Goal: Task Accomplishment & Management: Use online tool/utility

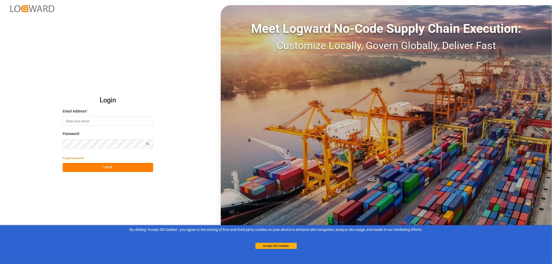
drag, startPoint x: 78, startPoint y: 121, endPoint x: 89, endPoint y: 120, distance: 11.7
click at [78, 121] on input at bounding box center [108, 121] width 91 height 9
type input "monika.brinkmann-oetting@rhenus.com"
click at [108, 166] on button "Log In" at bounding box center [108, 167] width 91 height 9
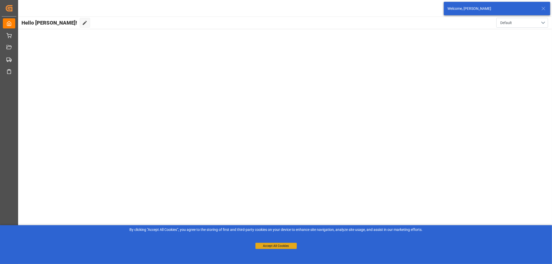
click at [289, 244] on button "Accept All Cookies" at bounding box center [275, 246] width 41 height 6
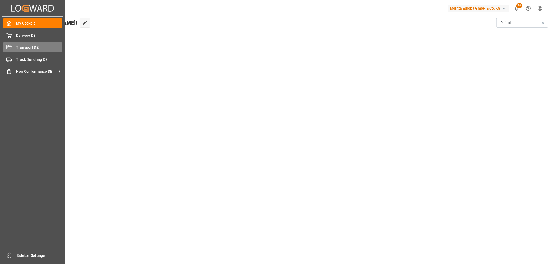
click at [11, 45] on icon at bounding box center [8, 47] width 5 height 5
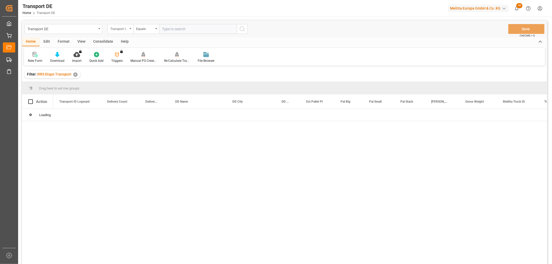
click at [116, 28] on div "Transport ID Logward" at bounding box center [119, 28] width 18 height 6
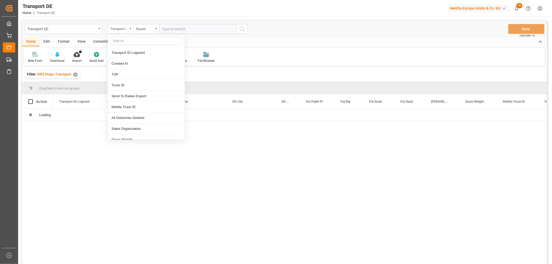
click at [115, 39] on input "text" at bounding box center [146, 41] width 73 height 8
type input "pl"
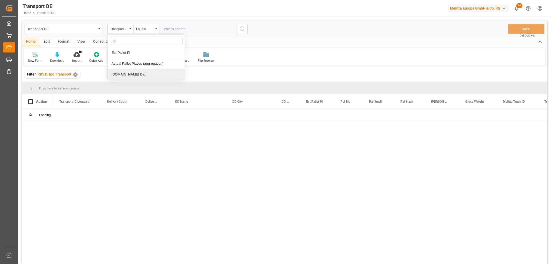
click at [117, 74] on div "[DOMAIN_NAME] Dat" at bounding box center [146, 74] width 77 height 11
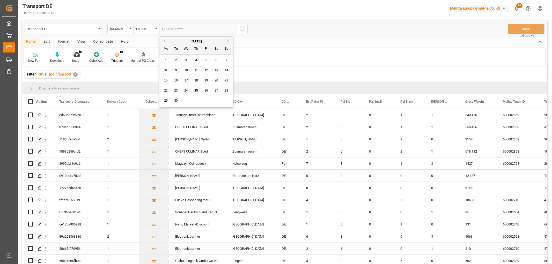
click at [175, 27] on input "text" at bounding box center [198, 29] width 78 height 10
click at [183, 99] on div "29 30 1 2 3 4 5" at bounding box center [196, 101] width 71 height 10
click at [205, 90] on span "26" at bounding box center [205, 91] width 3 height 4
type input "[DATE]"
click at [243, 29] on icon "search button" at bounding box center [242, 29] width 6 height 6
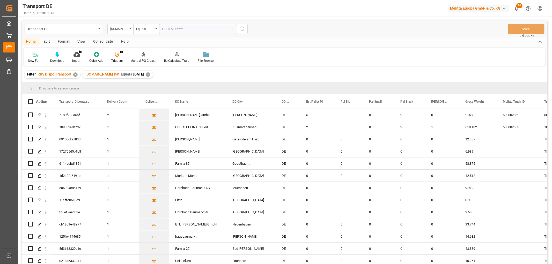
click at [121, 29] on div "[DOMAIN_NAME] Dat" at bounding box center [119, 28] width 18 height 6
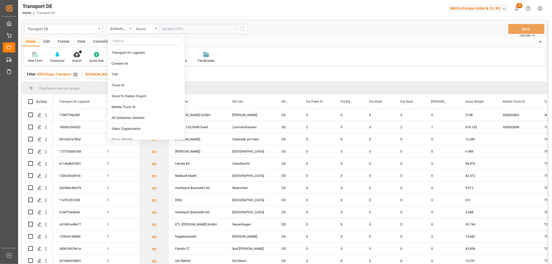
click at [121, 40] on input "text" at bounding box center [146, 41] width 73 height 8
type input "req"
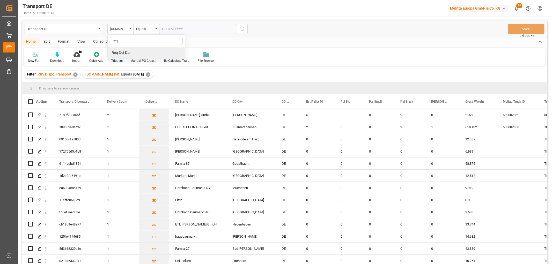
click at [118, 52] on div "Req Del Dat" at bounding box center [146, 52] width 77 height 11
click at [143, 28] on div "Equals" at bounding box center [145, 28] width 18 height 6
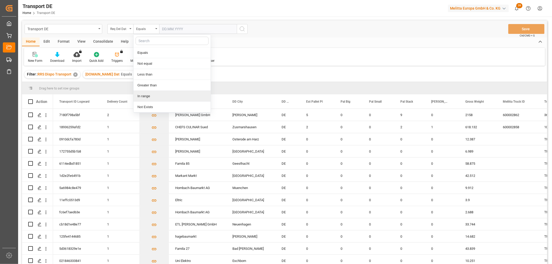
click at [150, 96] on div "In range" at bounding box center [171, 96] width 77 height 11
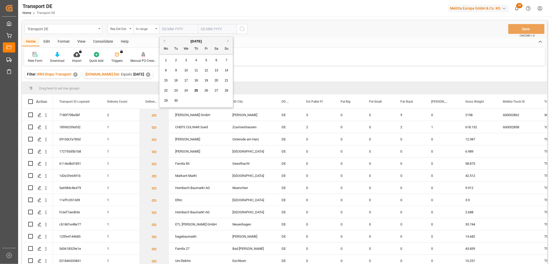
click at [164, 29] on input "text" at bounding box center [178, 29] width 39 height 10
click at [226, 100] on div "29 30 1 2 3 4 5" at bounding box center [196, 101] width 71 height 10
click at [165, 100] on span "29" at bounding box center [165, 101] width 3 height 4
type input "29.09.2025"
click at [207, 28] on input "text" at bounding box center [217, 29] width 39 height 10
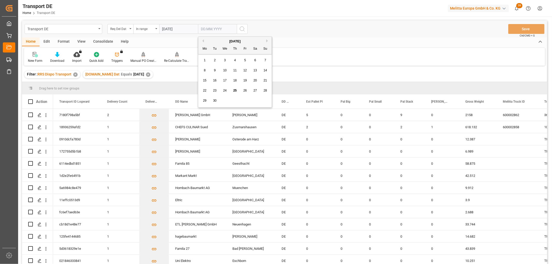
click at [261, 97] on div "29 30 1 2 3 4 5" at bounding box center [235, 101] width 71 height 10
click at [267, 42] on button "Next Month" at bounding box center [267, 40] width 3 height 3
click at [224, 60] on span "1" at bounding box center [225, 60] width 2 height 4
type input "01.10.2025"
click at [241, 29] on icon "search button" at bounding box center [242, 29] width 6 height 6
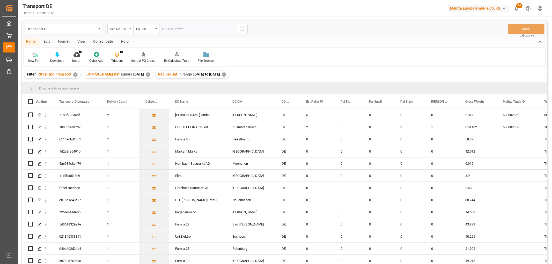
click at [117, 29] on div "Req Del Dat" at bounding box center [119, 28] width 18 height 6
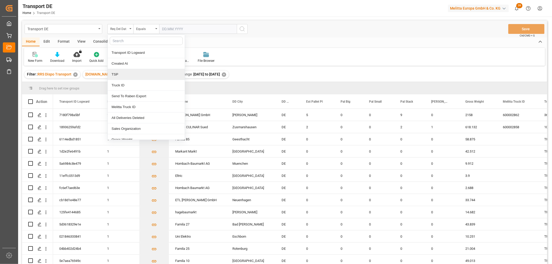
click at [121, 74] on div "TSP" at bounding box center [146, 74] width 77 height 11
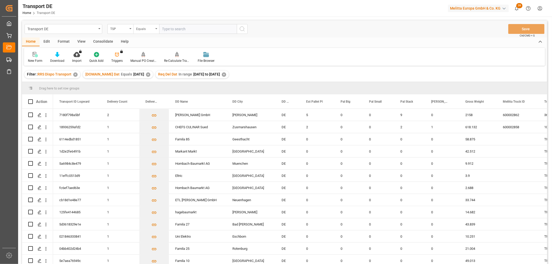
click at [143, 28] on div "Equals" at bounding box center [145, 28] width 18 height 6
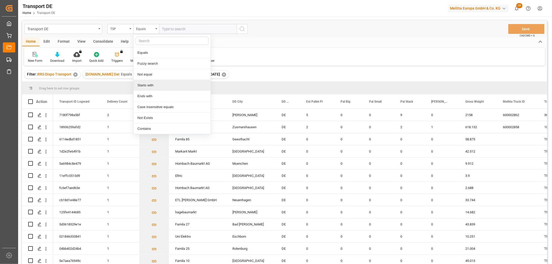
click at [149, 87] on div "Starts with" at bounding box center [171, 85] width 77 height 11
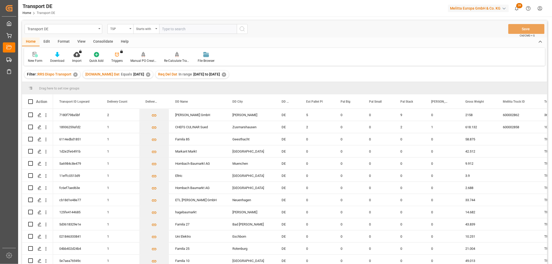
click at [170, 29] on input "text" at bounding box center [198, 29] width 78 height 10
type input "Dachser DE"
click at [241, 30] on icon "search button" at bounding box center [242, 29] width 6 height 6
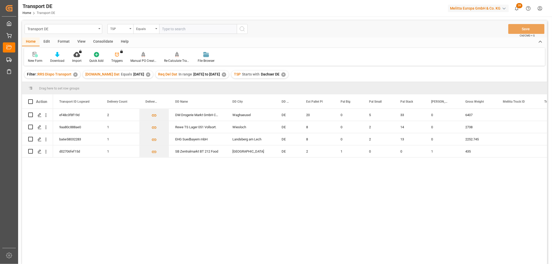
click at [101, 41] on div "Consolidate" at bounding box center [103, 41] width 28 height 9
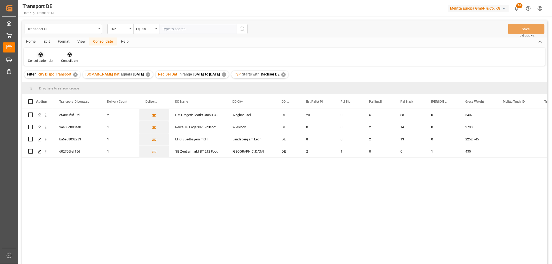
click at [39, 56] on icon at bounding box center [41, 54] width 4 height 4
click at [42, 82] on div "Transport DE TSP Equals Save Ctrl/CMD + S Home Edit Format View Consolidate Hel…" at bounding box center [284, 148] width 525 height 257
click at [39, 54] on icon at bounding box center [41, 54] width 4 height 4
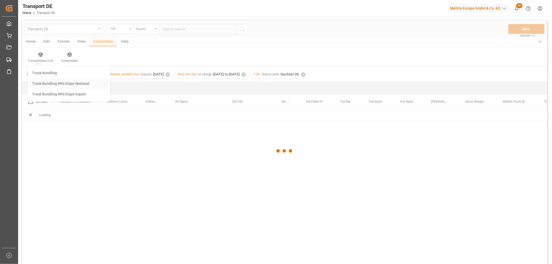
click at [45, 84] on div "Transport DE TSP Equals Save Ctrl/CMD + S Home Edit Format View Consolidate Hel…" at bounding box center [284, 148] width 525 height 257
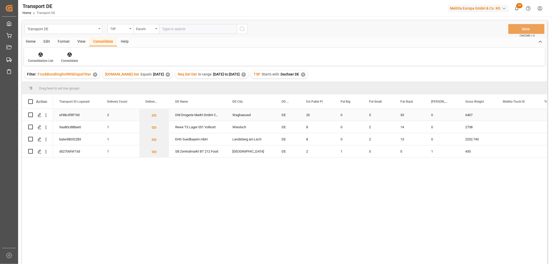
click at [31, 114] on input "Press Space to toggle row selection (unchecked)" at bounding box center [30, 114] width 5 height 5
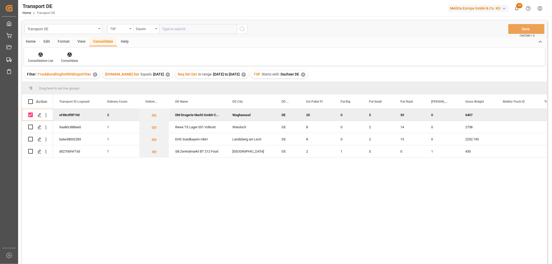
click at [69, 54] on icon at bounding box center [69, 54] width 5 height 5
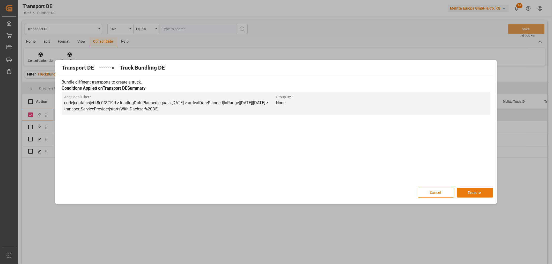
click at [472, 191] on button "Execute" at bounding box center [474, 193] width 36 height 10
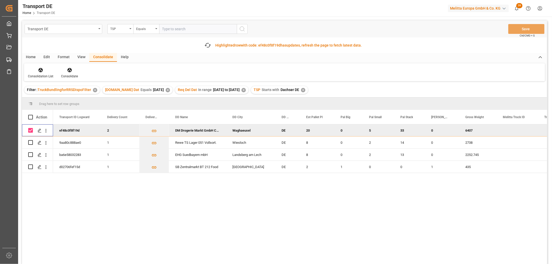
click at [30, 128] on input "Press Space to toggle row selection (checked)" at bounding box center [30, 130] width 5 height 5
checkbox input "false"
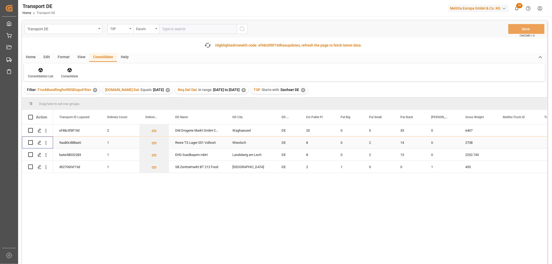
click at [30, 143] on input "Press Space to toggle row selection (unchecked)" at bounding box center [30, 142] width 5 height 5
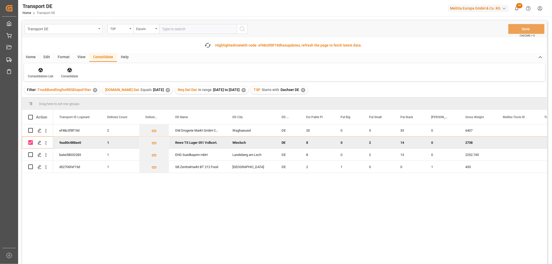
click at [67, 70] on icon at bounding box center [69, 70] width 4 height 4
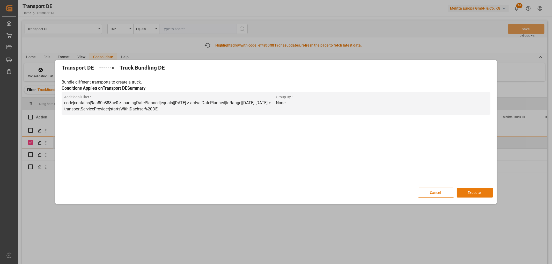
click at [480, 192] on button "Execute" at bounding box center [474, 193] width 36 height 10
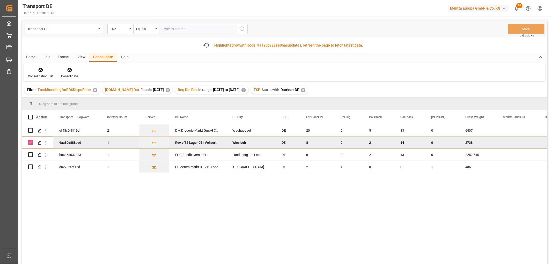
click at [29, 143] on input "Press Space to toggle row selection (checked)" at bounding box center [30, 142] width 5 height 5
checkbox input "false"
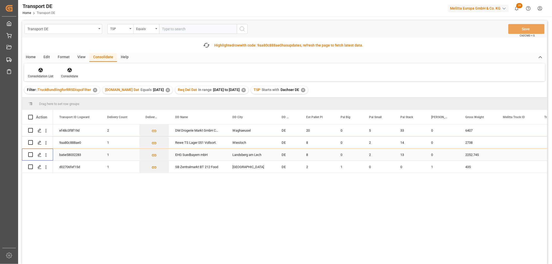
click at [30, 155] on input "Press Space to toggle row selection (unchecked)" at bounding box center [30, 154] width 5 height 5
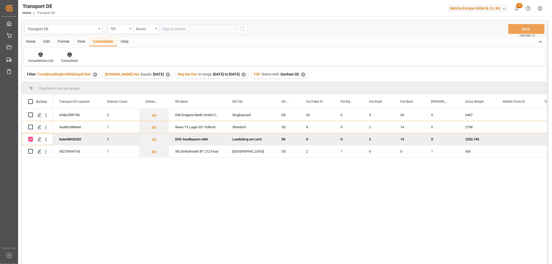
click at [68, 55] on icon at bounding box center [69, 54] width 5 height 5
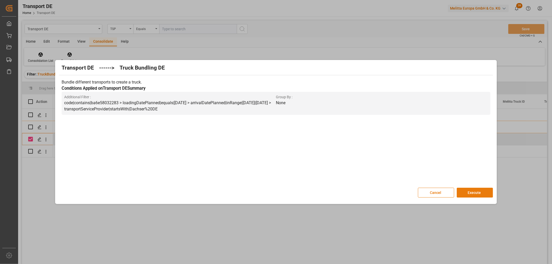
click at [477, 192] on button "Execute" at bounding box center [474, 193] width 36 height 10
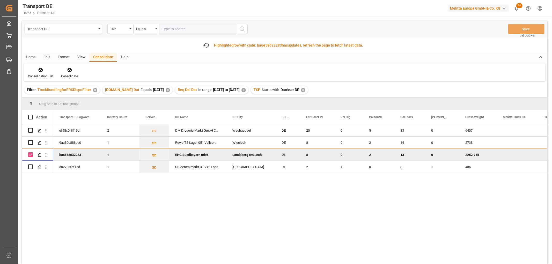
click at [29, 153] on input "Press Space to toggle row selection (checked)" at bounding box center [30, 154] width 5 height 5
checkbox input "false"
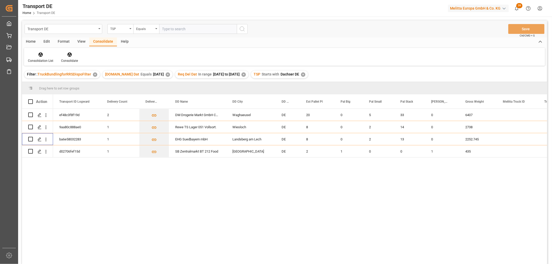
click at [31, 167] on div "ef48c0f8f19d 2 DM Drogerie Markt GmbH CO KG Waghaeusel DE 20 0 5 33 0 6407 9aa8…" at bounding box center [284, 187] width 525 height 157
click at [30, 153] on input "Press Space to toggle row selection (unchecked)" at bounding box center [30, 151] width 5 height 5
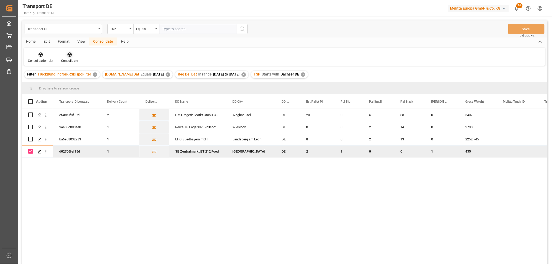
click at [68, 55] on icon at bounding box center [69, 54] width 5 height 5
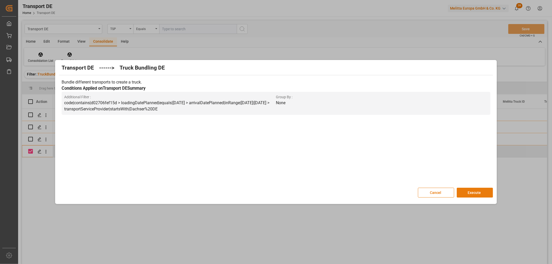
click at [470, 192] on button "Execute" at bounding box center [474, 193] width 36 height 10
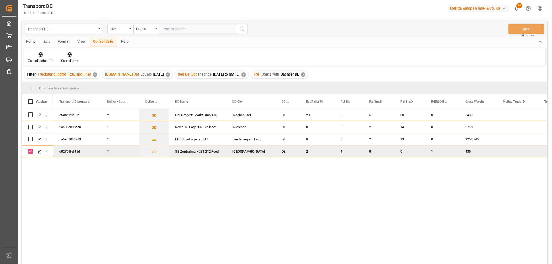
click at [31, 153] on input "Press Space to toggle row selection (checked)" at bounding box center [30, 151] width 5 height 5
checkbox input "false"
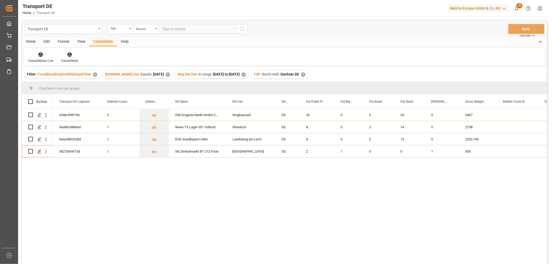
click at [40, 55] on icon at bounding box center [41, 54] width 4 height 4
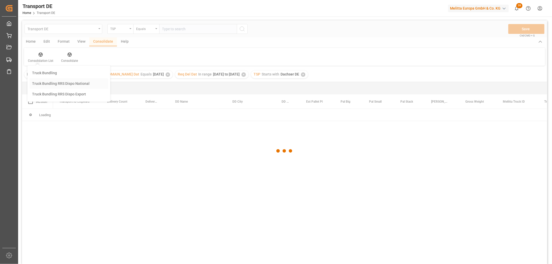
click at [42, 83] on div "Transport DE TSP Equals Save Ctrl/CMD + S Home Edit Format View Consolidate Hel…" at bounding box center [284, 148] width 525 height 257
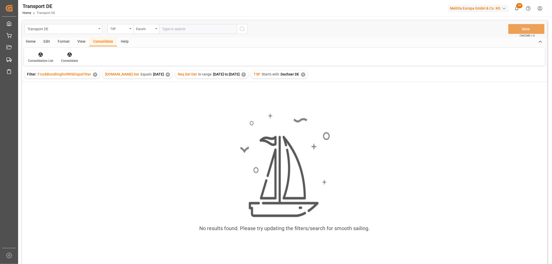
click at [304, 74] on div "✕" at bounding box center [303, 74] width 4 height 4
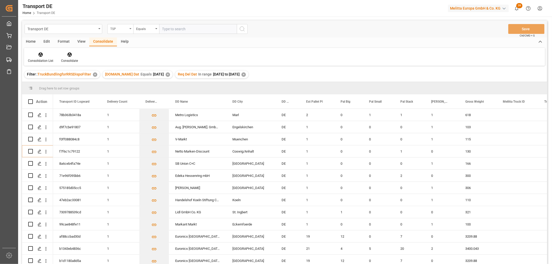
click at [114, 27] on div "TSP" at bounding box center [119, 28] width 18 height 6
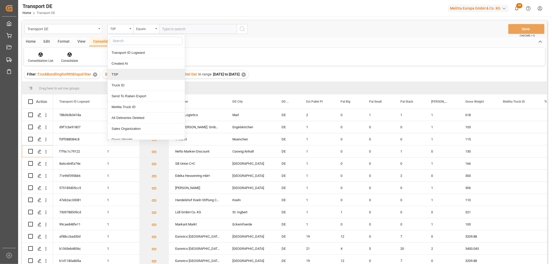
click at [123, 73] on div "TSP" at bounding box center [146, 74] width 77 height 11
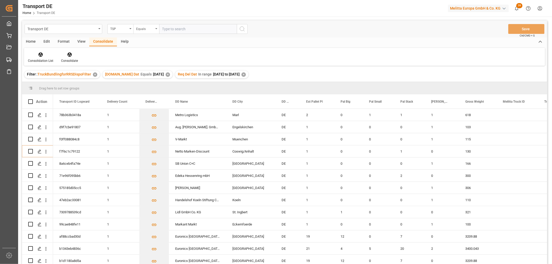
click at [142, 28] on div "Equals" at bounding box center [145, 28] width 18 height 6
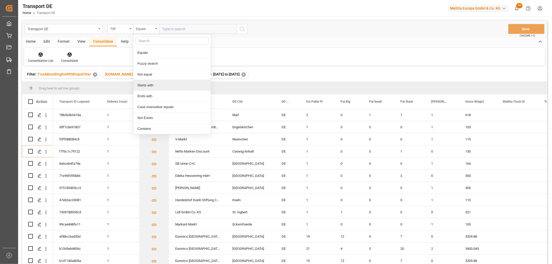
click at [151, 86] on div "Starts with" at bounding box center [171, 85] width 77 height 11
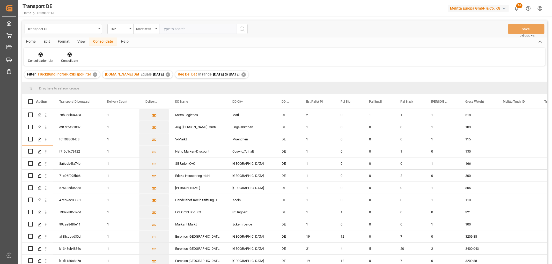
click at [165, 28] on input "text" at bounding box center [198, 29] width 78 height 10
type input "LIT DE"
click at [242, 27] on icon "search button" at bounding box center [242, 29] width 6 height 6
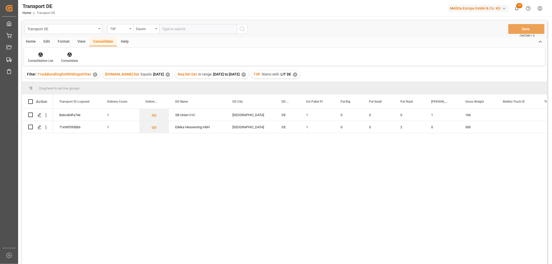
click at [41, 55] on icon at bounding box center [41, 54] width 4 height 4
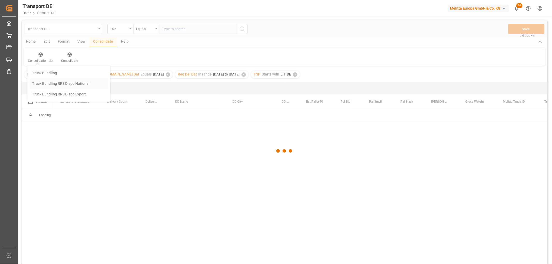
click at [42, 84] on div "Transport DE TSP Equals Save Ctrl/CMD + S Home Edit Format View Consolidate Hel…" at bounding box center [284, 148] width 525 height 257
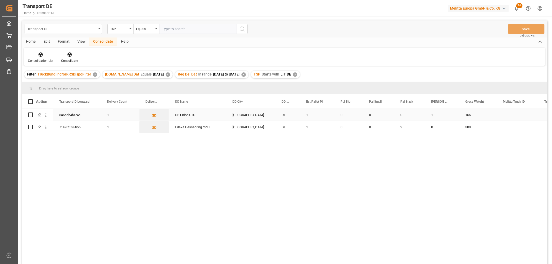
click at [31, 115] on input "Press Space to toggle row selection (unchecked)" at bounding box center [30, 114] width 5 height 5
checkbox input "true"
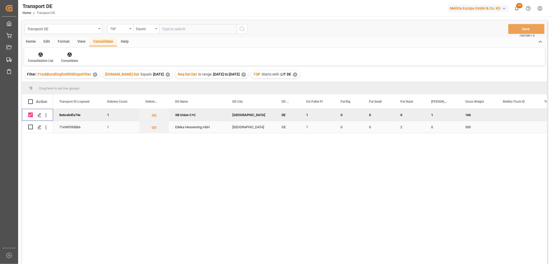
click at [30, 125] on input "Press Space to toggle row selection (unchecked)" at bounding box center [30, 127] width 5 height 5
checkbox input "true"
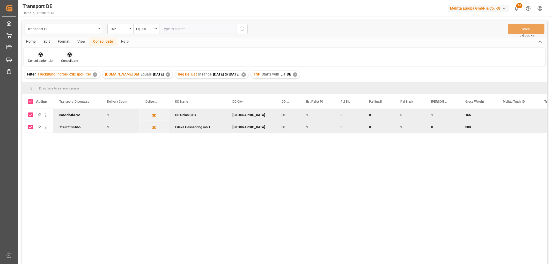
click at [69, 56] on icon at bounding box center [69, 54] width 4 height 4
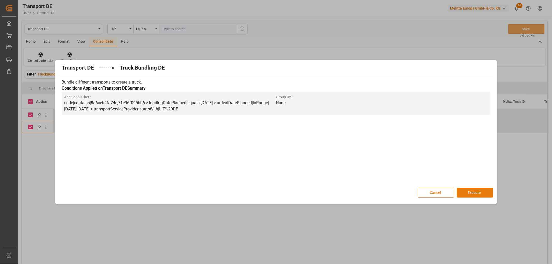
click at [474, 192] on button "Execute" at bounding box center [474, 193] width 36 height 10
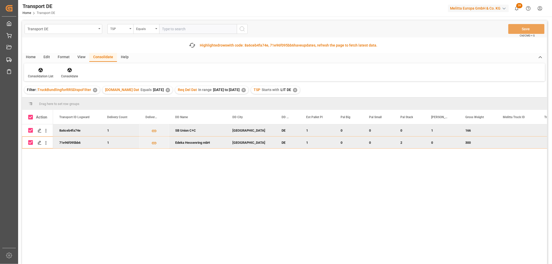
click at [31, 129] on input "Press Space to toggle row selection (checked)" at bounding box center [30, 130] width 5 height 5
checkbox input "false"
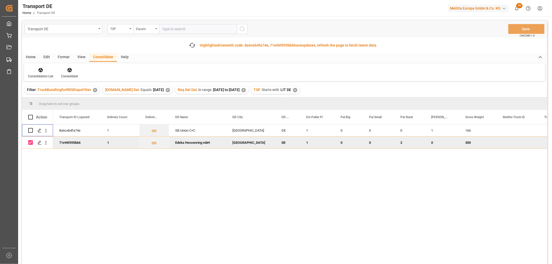
click at [32, 142] on input "Press Space to toggle row selection (checked)" at bounding box center [30, 142] width 5 height 5
checkbox input "false"
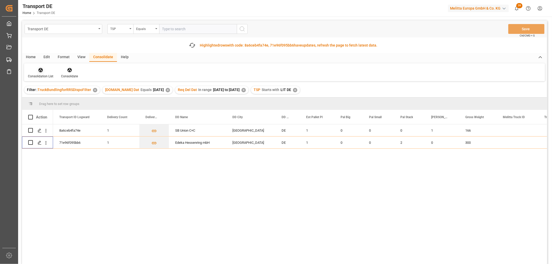
click at [40, 71] on icon at bounding box center [41, 70] width 4 height 4
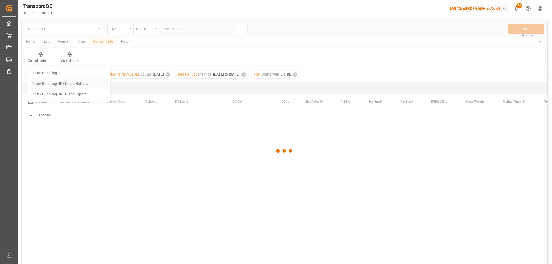
click at [46, 101] on div "Transport DE TSP Equals Save Ctrl/CMD + S Home Edit Format View Consolidate Hel…" at bounding box center [284, 148] width 525 height 257
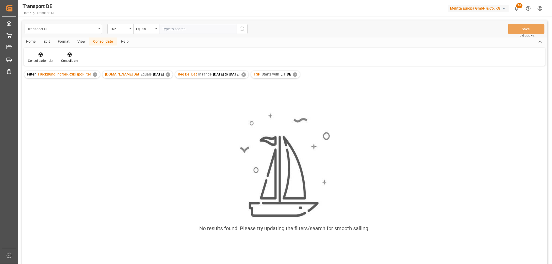
click at [297, 74] on div "✕" at bounding box center [295, 74] width 4 height 4
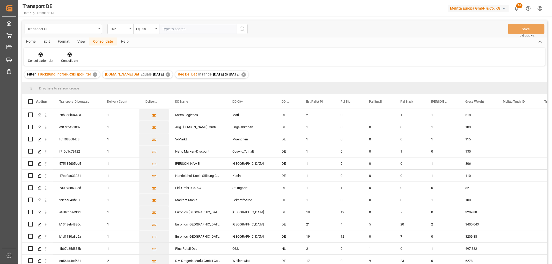
click at [116, 27] on div "TSP" at bounding box center [119, 28] width 18 height 6
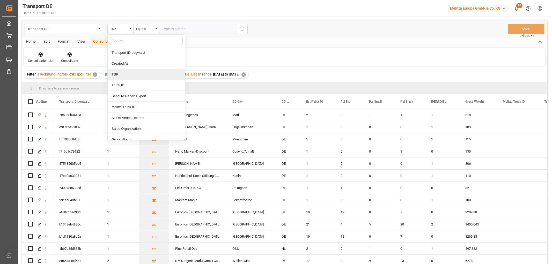
click at [121, 72] on div "TSP" at bounding box center [146, 74] width 77 height 11
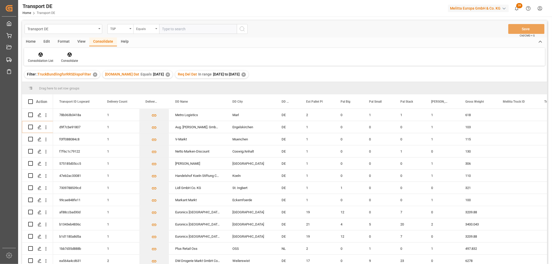
click at [136, 28] on div "Equals" at bounding box center [145, 28] width 18 height 6
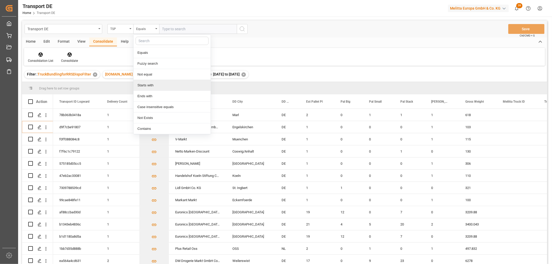
click at [146, 86] on div "Starts with" at bounding box center [171, 85] width 77 height 11
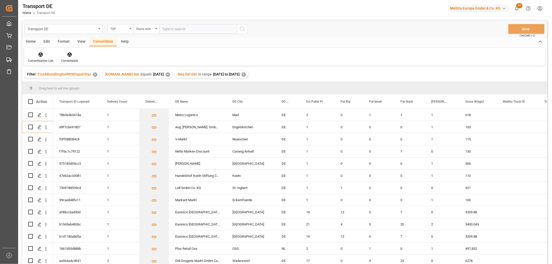
click at [185, 28] on input "text" at bounding box center [198, 29] width 78 height 10
type input "Moeller"
click at [242, 28] on icon "search button" at bounding box center [242, 29] width 6 height 6
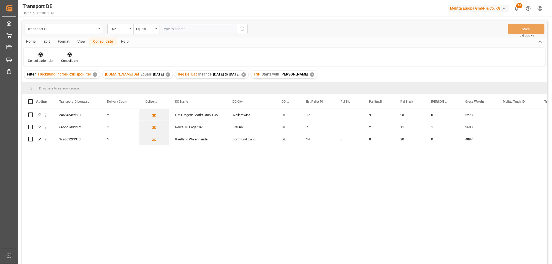
click at [40, 54] on icon at bounding box center [40, 54] width 5 height 5
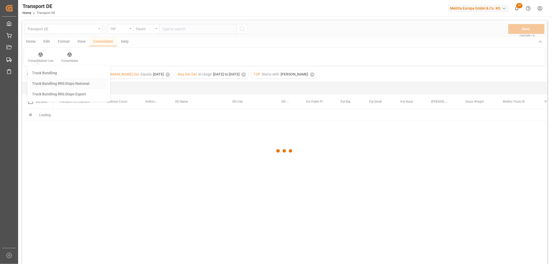
click at [47, 82] on div "Transport DE TSP Equals Save Ctrl/CMD + S Home Edit Format View Consolidate Hel…" at bounding box center [284, 148] width 525 height 257
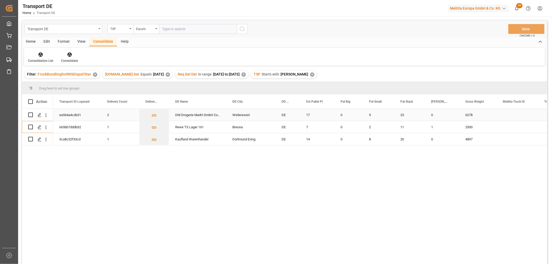
click at [31, 115] on input "Press Space to toggle row selection (unchecked)" at bounding box center [30, 114] width 5 height 5
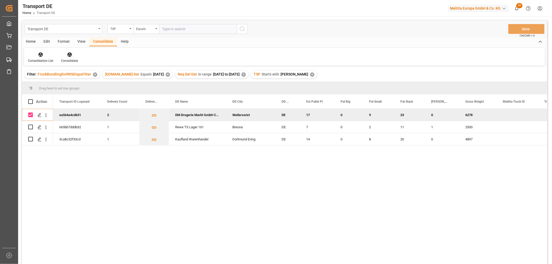
click at [69, 55] on icon at bounding box center [69, 54] width 5 height 5
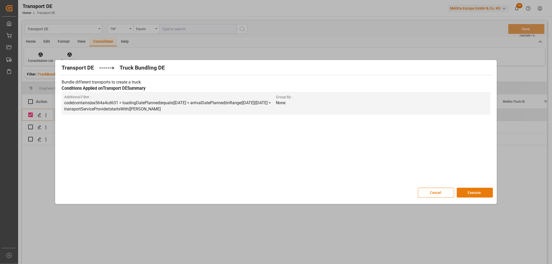
click at [479, 192] on button "Execute" at bounding box center [474, 193] width 36 height 10
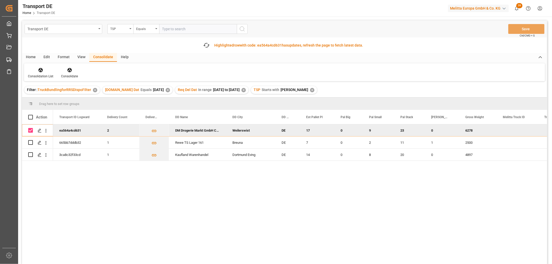
click at [29, 129] on input "Press Space to toggle row selection (checked)" at bounding box center [30, 130] width 5 height 5
checkbox input "false"
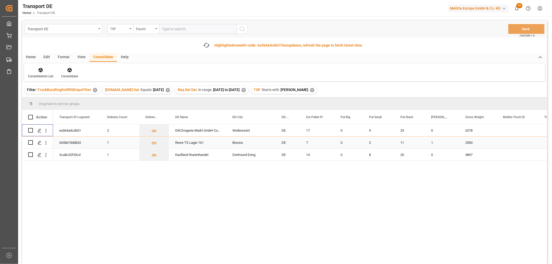
click at [32, 141] on input "Press Space to toggle row selection (unchecked)" at bounding box center [30, 142] width 5 height 5
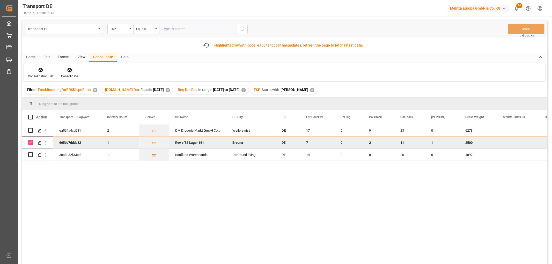
click at [68, 71] on icon at bounding box center [69, 69] width 5 height 5
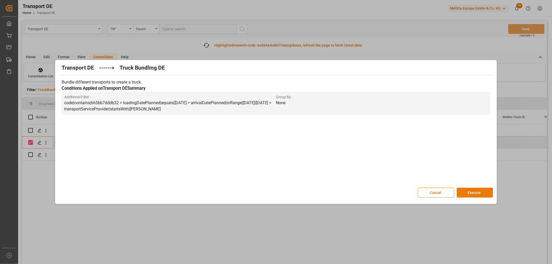
click at [482, 190] on button "Execute" at bounding box center [474, 193] width 36 height 10
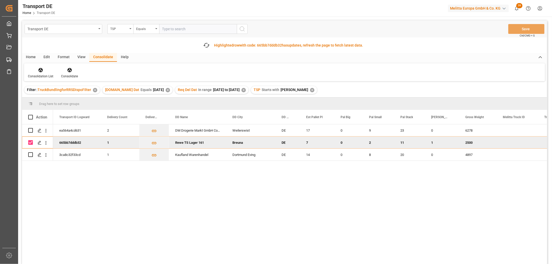
click at [31, 142] on input "Press Space to toggle row selection (checked)" at bounding box center [30, 142] width 5 height 5
checkbox input "false"
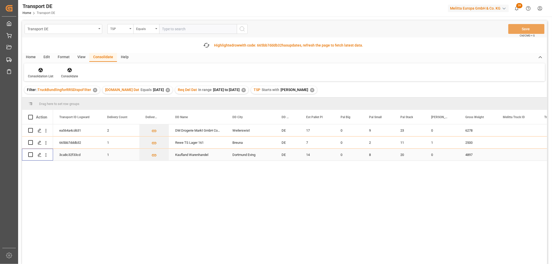
click at [30, 154] on input "Press Space to toggle row selection (unchecked)" at bounding box center [30, 154] width 5 height 5
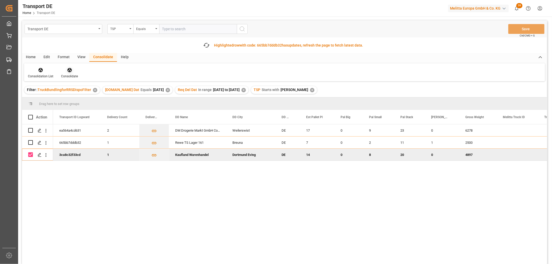
click at [67, 71] on icon at bounding box center [69, 70] width 4 height 4
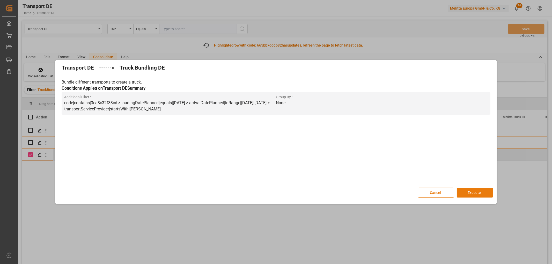
click at [473, 190] on button "Execute" at bounding box center [474, 193] width 36 height 10
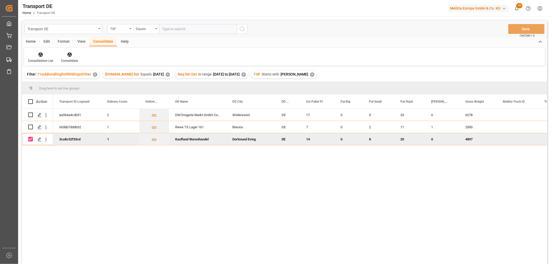
click at [32, 139] on input "Press Space to toggle row selection (checked)" at bounding box center [30, 139] width 5 height 5
checkbox input "false"
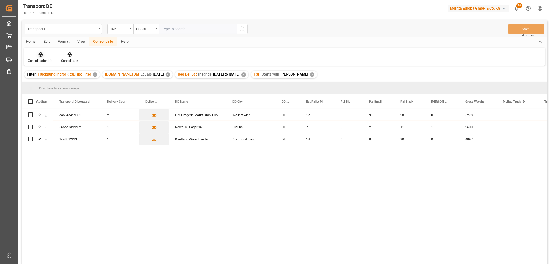
click at [39, 53] on icon at bounding box center [40, 54] width 5 height 5
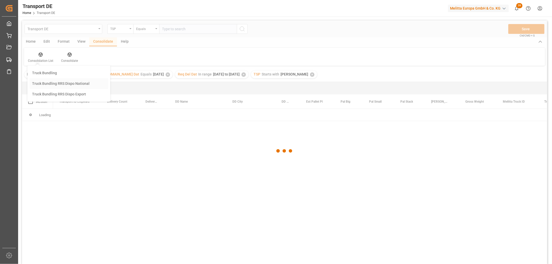
click at [49, 83] on div "Transport DE TSP Equals Save Ctrl/CMD + S Home Edit Format View Consolidate Hel…" at bounding box center [284, 148] width 525 height 257
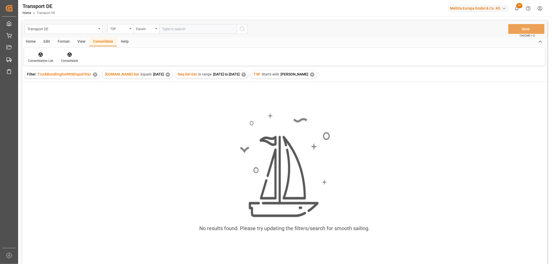
click at [310, 74] on div "✕" at bounding box center [312, 74] width 4 height 4
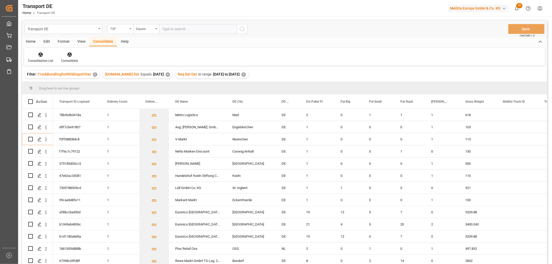
click at [116, 29] on div "TSP" at bounding box center [119, 28] width 18 height 6
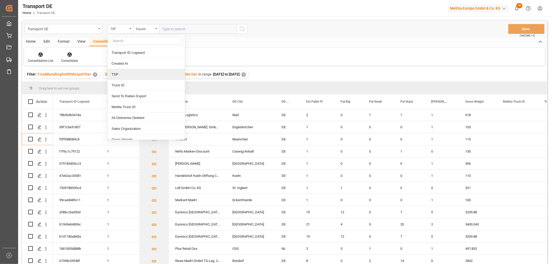
click at [117, 74] on div "TSP" at bounding box center [146, 74] width 77 height 11
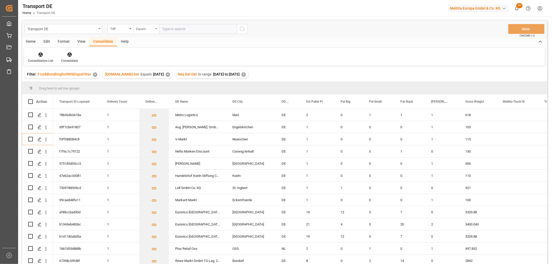
click at [142, 27] on div "Equals" at bounding box center [145, 28] width 18 height 6
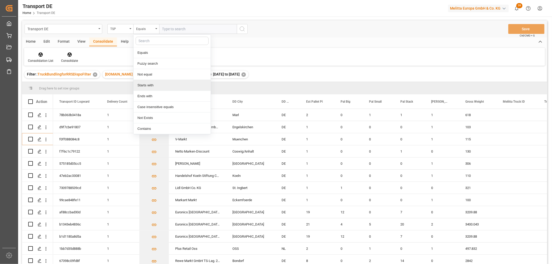
click at [149, 86] on div "Starts with" at bounding box center [171, 85] width 77 height 11
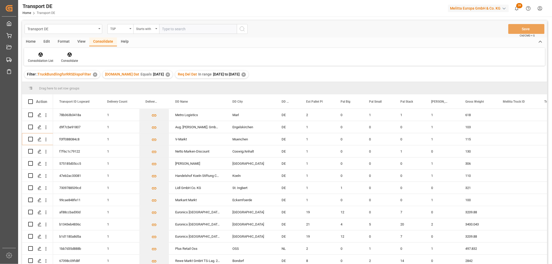
click at [170, 28] on input "text" at bounding box center [198, 29] width 78 height 10
type input "Hartmann"
click at [242, 30] on icon "search button" at bounding box center [242, 29] width 6 height 6
click at [40, 55] on icon at bounding box center [41, 54] width 4 height 4
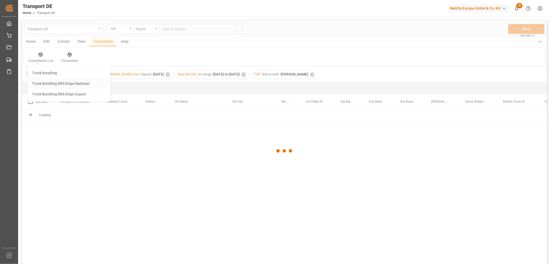
click at [43, 82] on div "Transport DE TSP Equals Save Ctrl/CMD + S Home Edit Format View Consolidate Hel…" at bounding box center [284, 148] width 525 height 257
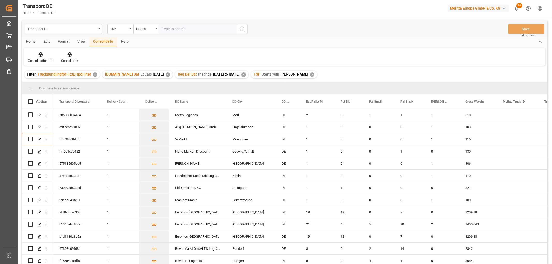
click at [31, 40] on div "Home" at bounding box center [31, 41] width 18 height 9
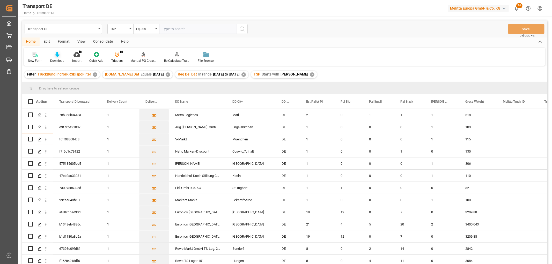
click at [54, 56] on div at bounding box center [57, 54] width 14 height 5
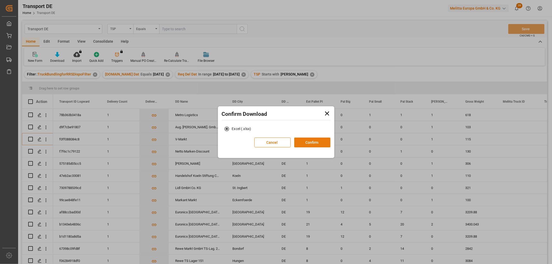
click at [319, 143] on button "Confirm" at bounding box center [312, 143] width 36 height 10
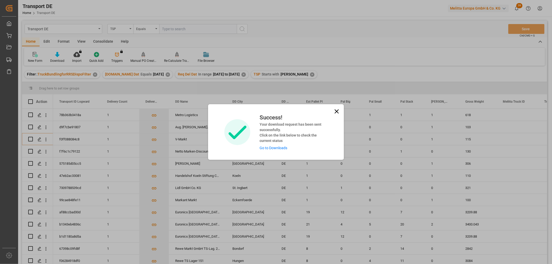
click at [280, 146] on link "Go to Downloads" at bounding box center [273, 148] width 28 height 4
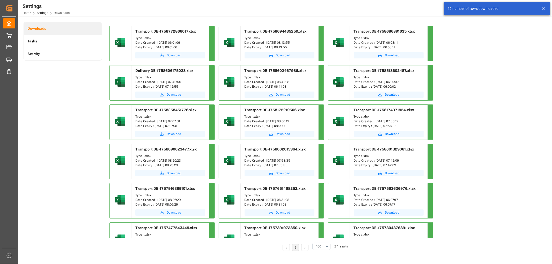
click at [170, 55] on span "Download" at bounding box center [174, 55] width 14 height 5
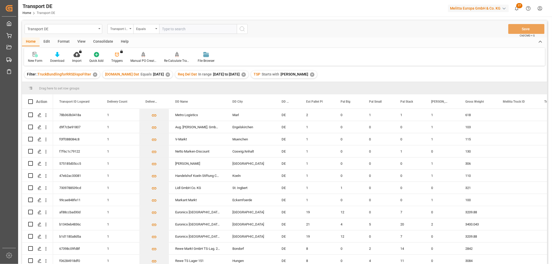
click at [104, 39] on div "Consolidate" at bounding box center [103, 41] width 28 height 9
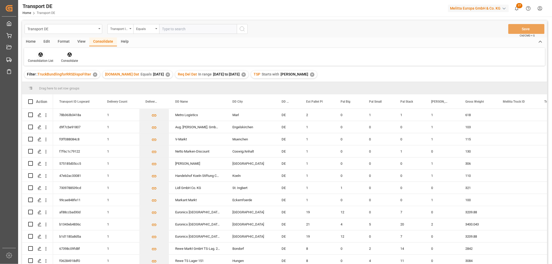
click at [41, 52] on icon at bounding box center [40, 54] width 5 height 5
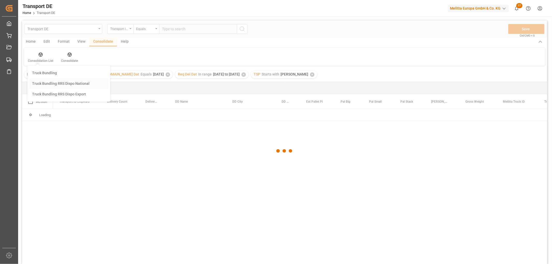
click at [49, 84] on div "Transport DE Transport ID Logward Equals Save Ctrl/CMD + S Home Edit Format Vie…" at bounding box center [284, 148] width 525 height 257
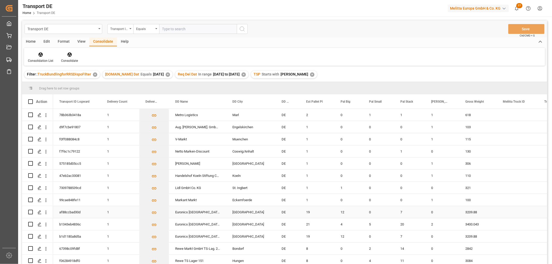
click at [32, 213] on input "Press Space to toggle row selection (unchecked)" at bounding box center [30, 212] width 5 height 5
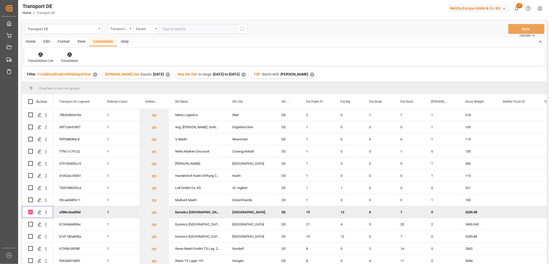
click at [70, 54] on icon at bounding box center [69, 54] width 4 height 4
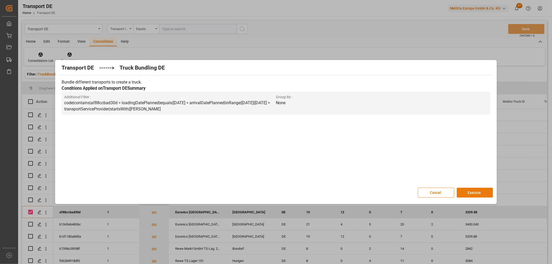
click at [482, 190] on button "Execute" at bounding box center [474, 193] width 36 height 10
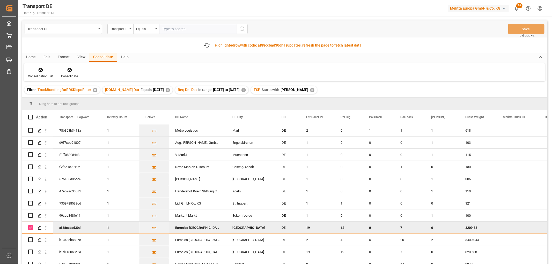
click at [29, 228] on input "Press Space to toggle row selection (checked)" at bounding box center [30, 227] width 5 height 5
checkbox input "false"
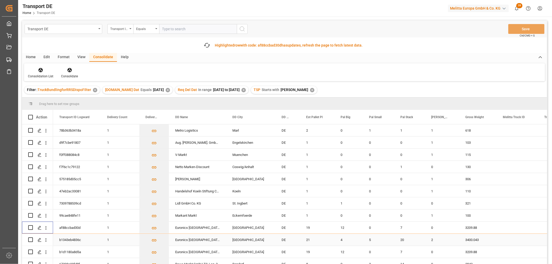
click at [29, 239] on input "Press Space to toggle row selection (unchecked)" at bounding box center [30, 239] width 5 height 5
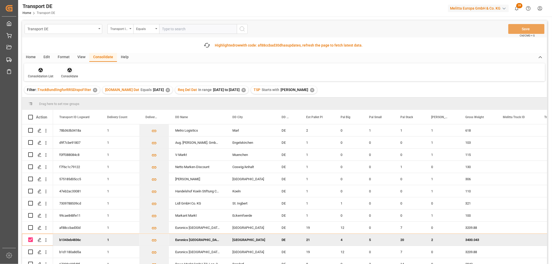
click at [68, 71] on icon at bounding box center [69, 69] width 5 height 5
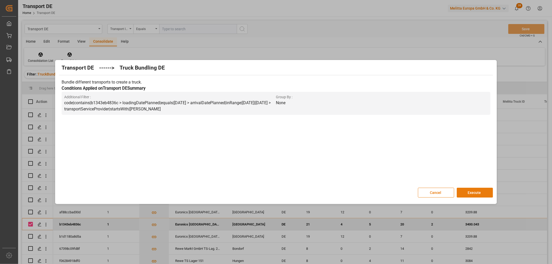
click at [475, 192] on button "Execute" at bounding box center [474, 193] width 36 height 10
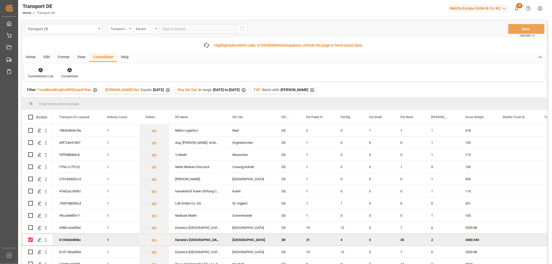
click at [30, 240] on input "Press Space to toggle row selection (checked)" at bounding box center [30, 239] width 5 height 5
checkbox input "false"
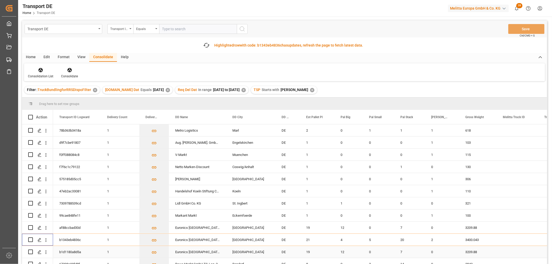
click at [30, 252] on input "Press Space to toggle row selection (unchecked)" at bounding box center [30, 252] width 5 height 5
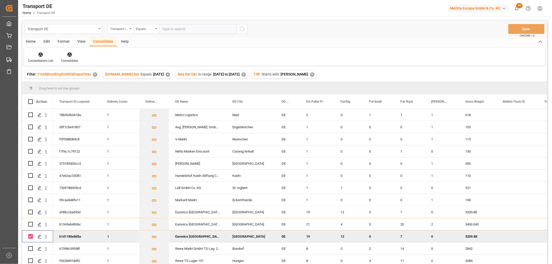
click at [69, 55] on icon at bounding box center [69, 54] width 4 height 4
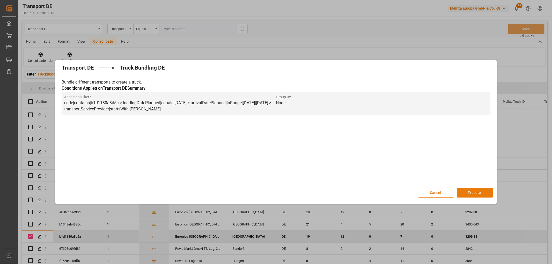
click at [473, 191] on button "Execute" at bounding box center [474, 193] width 36 height 10
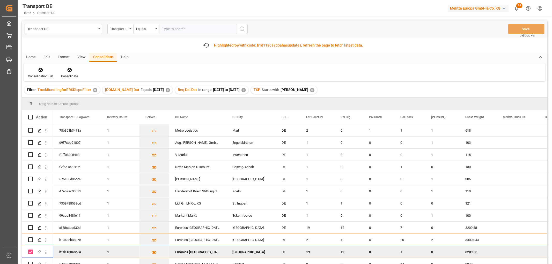
click at [29, 251] on input "Press Space to toggle row selection (checked)" at bounding box center [30, 252] width 5 height 5
checkbox input "false"
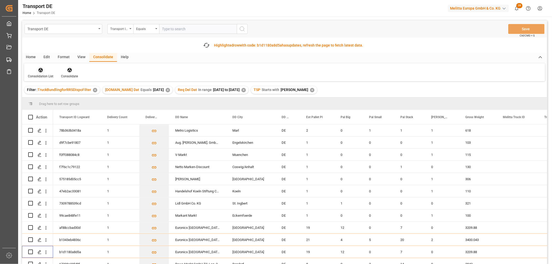
click at [40, 69] on icon at bounding box center [41, 70] width 4 height 4
click at [40, 100] on div "Transport DE Transport ID Logward Equals Save Ctrl/CMD + S Fetch latest updates…" at bounding box center [284, 156] width 525 height 273
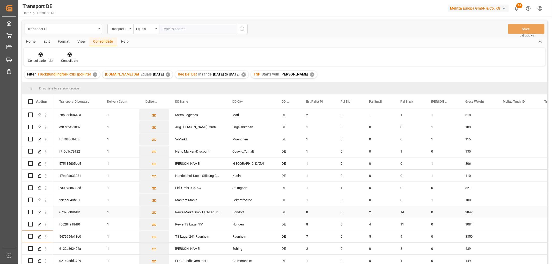
click at [31, 212] on input "Press Space to toggle row selection (unchecked)" at bounding box center [30, 212] width 5 height 5
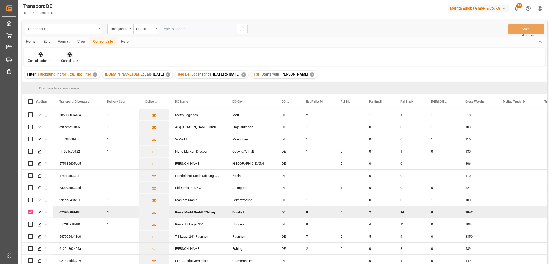
click at [68, 55] on icon at bounding box center [69, 54] width 5 height 5
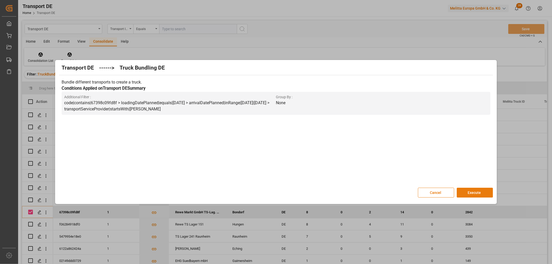
click at [470, 190] on button "Execute" at bounding box center [474, 193] width 36 height 10
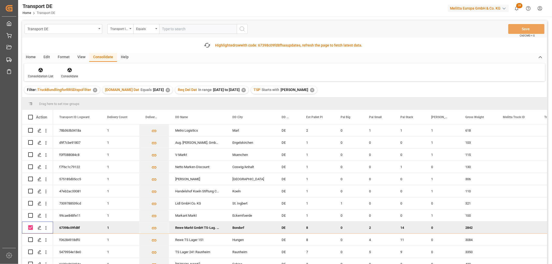
click at [31, 227] on input "Press Space to toggle row selection (checked)" at bounding box center [30, 227] width 5 height 5
checkbox input "false"
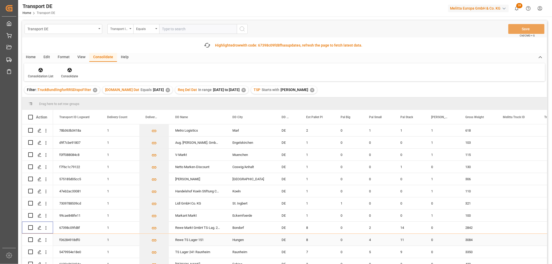
click at [31, 241] on input "Press Space to toggle row selection (unchecked)" at bounding box center [30, 239] width 5 height 5
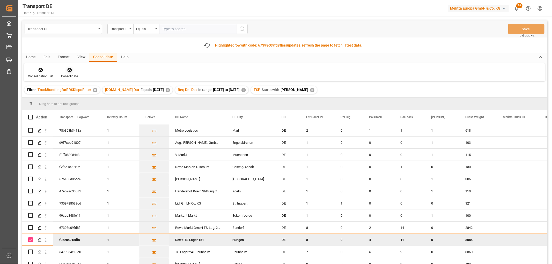
click at [67, 70] on icon at bounding box center [69, 70] width 4 height 4
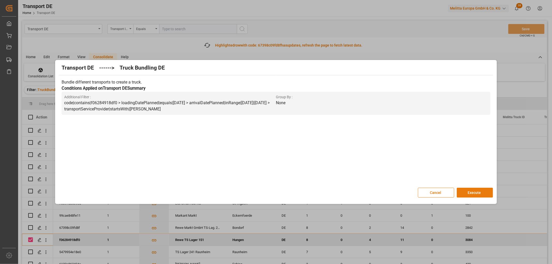
click at [476, 192] on button "Execute" at bounding box center [474, 193] width 36 height 10
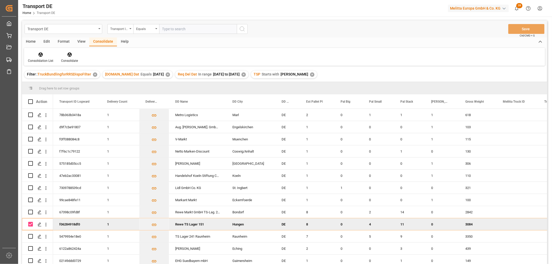
click at [31, 225] on input "Press Space to toggle row selection (checked)" at bounding box center [30, 224] width 5 height 5
checkbox input "false"
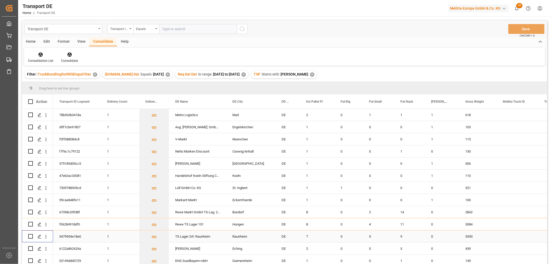
click at [30, 236] on input "Press Space to toggle row selection (unchecked)" at bounding box center [30, 236] width 5 height 5
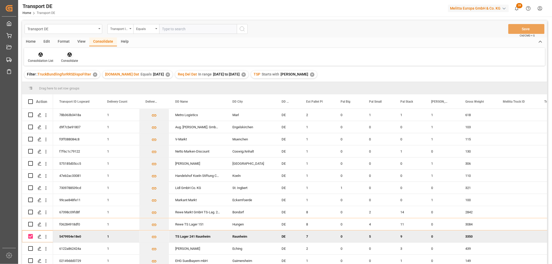
click at [69, 54] on icon at bounding box center [69, 54] width 4 height 4
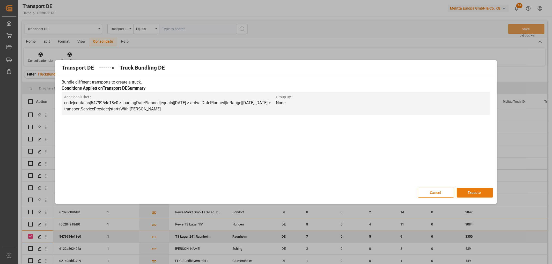
click at [471, 192] on button "Execute" at bounding box center [474, 193] width 36 height 10
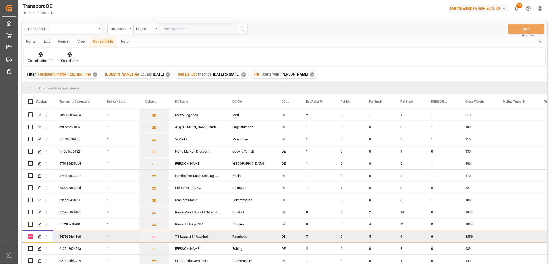
click at [29, 237] on input "Press Space to toggle row selection (checked)" at bounding box center [30, 236] width 5 height 5
checkbox input "false"
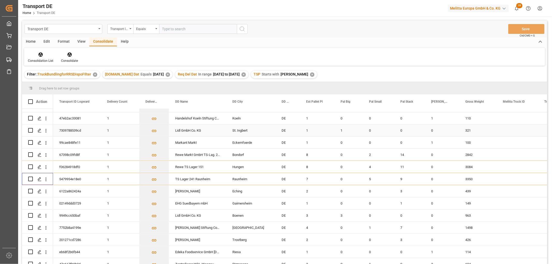
scroll to position [86, 0]
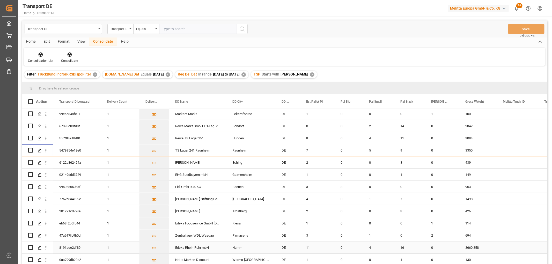
click at [31, 247] on input "Press Space to toggle row selection (unchecked)" at bounding box center [30, 247] width 5 height 5
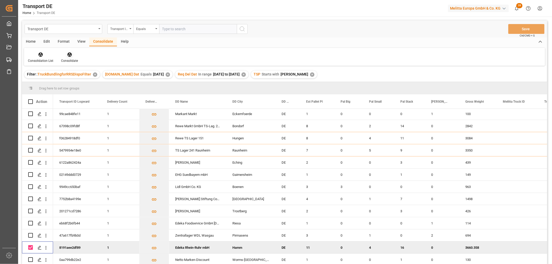
click at [69, 55] on icon at bounding box center [69, 54] width 4 height 4
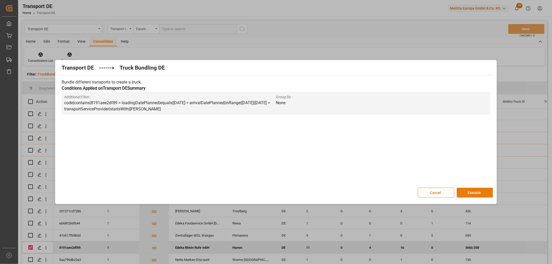
click at [467, 192] on button "Execute" at bounding box center [474, 193] width 36 height 10
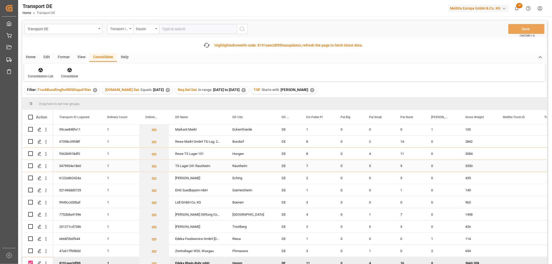
scroll to position [124, 0]
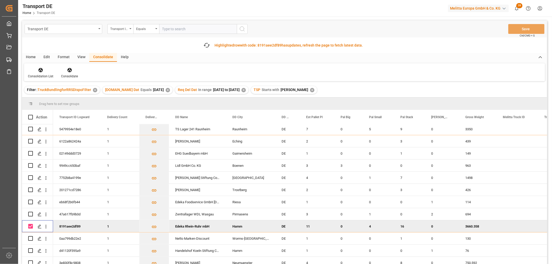
click at [31, 224] on input "Press Space to toggle row selection (checked)" at bounding box center [30, 226] width 5 height 5
checkbox input "false"
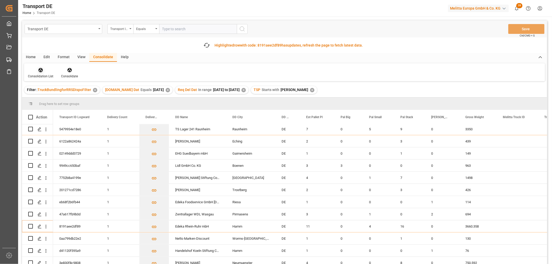
click at [40, 69] on icon at bounding box center [41, 70] width 4 height 4
click at [48, 97] on div "Transport DE Transport ID Logward Equals Save Ctrl/CMD + S Fetch latest updates…" at bounding box center [284, 156] width 525 height 273
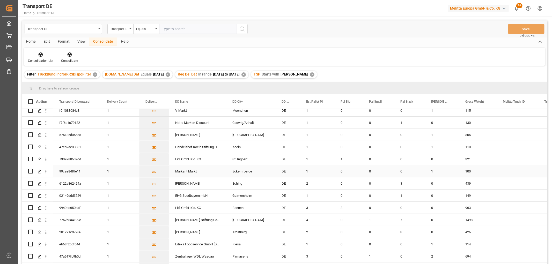
scroll to position [76, 0]
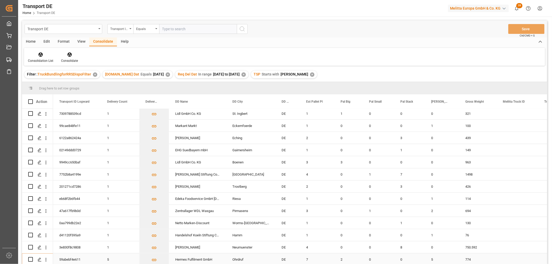
click at [29, 257] on input "Press Space to toggle row selection (unchecked)" at bounding box center [30, 259] width 5 height 5
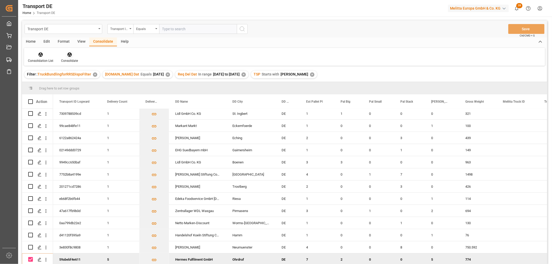
click at [68, 54] on icon at bounding box center [69, 54] width 4 height 4
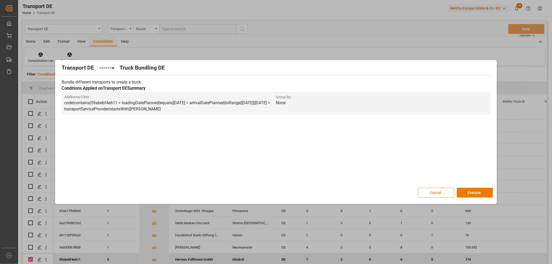
click at [478, 193] on button "Execute" at bounding box center [474, 193] width 36 height 10
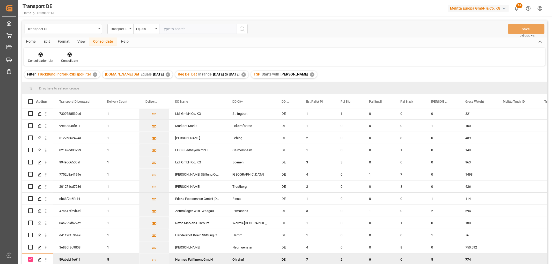
click at [31, 257] on input "Press Space to toggle row selection (checked)" at bounding box center [30, 259] width 5 height 5
checkbox input "false"
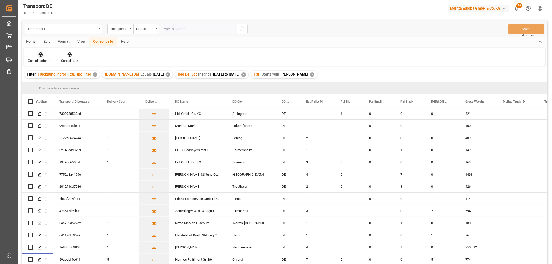
click at [39, 54] on icon at bounding box center [41, 54] width 4 height 4
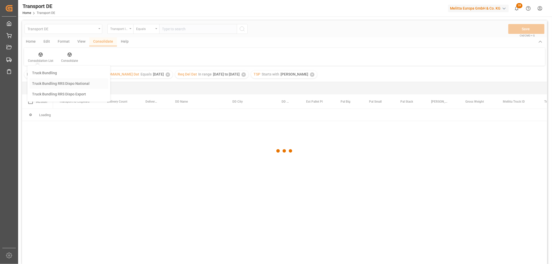
click at [43, 82] on div "Transport DE Transport ID Logward Equals Save Ctrl/CMD + S Home Edit Format Vie…" at bounding box center [284, 148] width 525 height 257
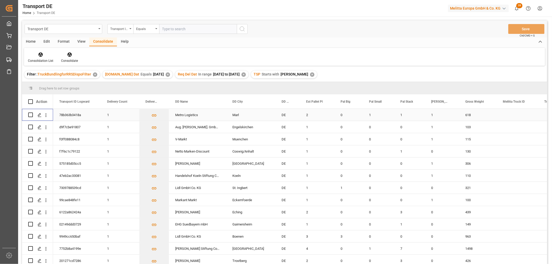
click at [31, 115] on input "Press Space to toggle row selection (unchecked)" at bounding box center [30, 114] width 5 height 5
checkbox input "true"
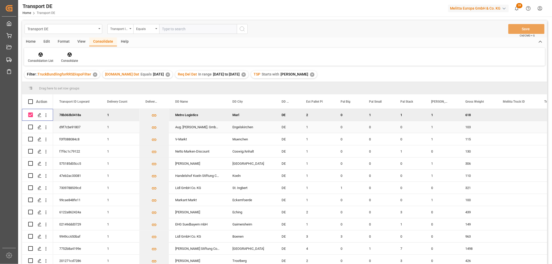
click at [30, 126] on input "Press Space to toggle row selection (unchecked)" at bounding box center [30, 127] width 5 height 5
checkbox input "true"
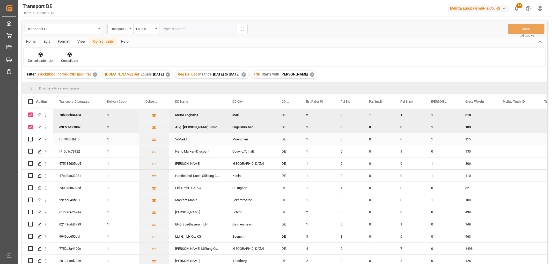
click at [31, 139] on input "Press Space to toggle row selection (unchecked)" at bounding box center [30, 139] width 5 height 5
checkbox input "true"
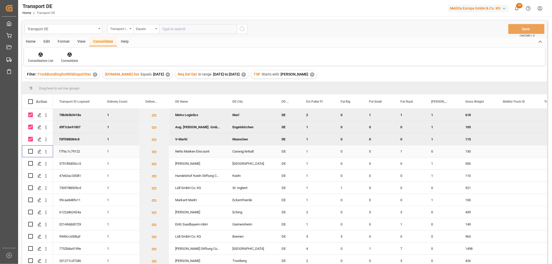
click at [30, 149] on input "Press Space to toggle row selection (unchecked)" at bounding box center [30, 151] width 5 height 5
checkbox input "true"
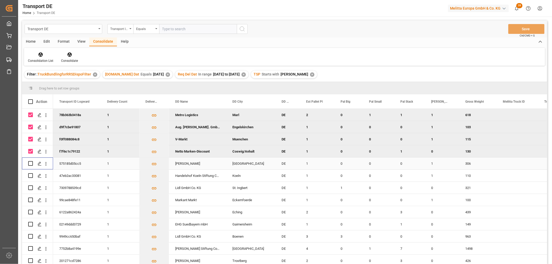
click at [32, 162] on input "Press Space to toggle row selection (unchecked)" at bounding box center [30, 163] width 5 height 5
checkbox input "true"
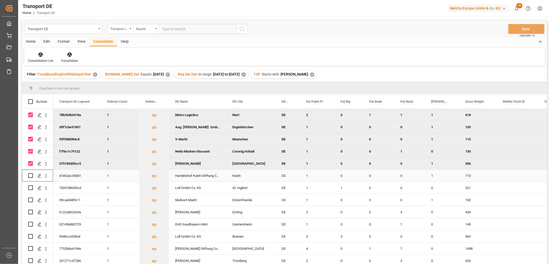
click at [32, 175] on input "Press Space to toggle row selection (unchecked)" at bounding box center [30, 175] width 5 height 5
checkbox input "true"
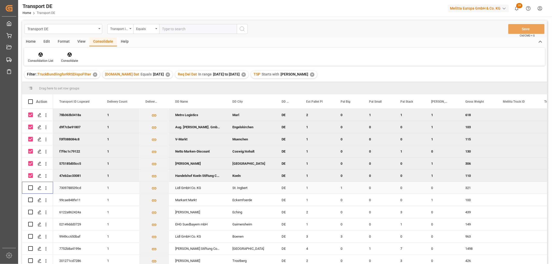
click at [32, 188] on input "Press Space to toggle row selection (unchecked)" at bounding box center [30, 187] width 5 height 5
checkbox input "true"
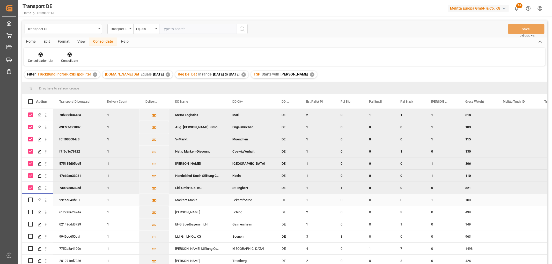
click at [30, 199] on input "Press Space to toggle row selection (unchecked)" at bounding box center [30, 200] width 5 height 5
checkbox input "true"
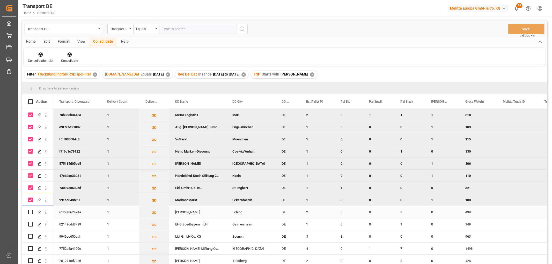
click at [31, 213] on input "Press Space to toggle row selection (unchecked)" at bounding box center [30, 212] width 5 height 5
checkbox input "true"
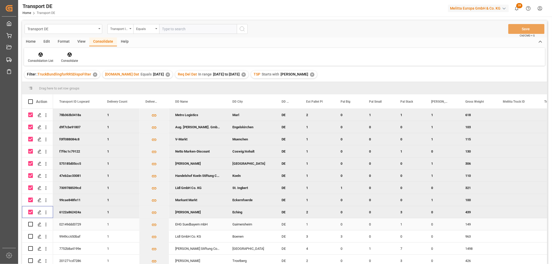
click at [30, 224] on input "Press Space to toggle row selection (unchecked)" at bounding box center [30, 224] width 5 height 5
checkbox input "true"
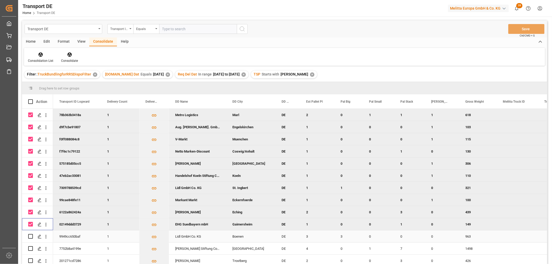
click at [30, 236] on input "Press Space to toggle row selection (unchecked)" at bounding box center [30, 236] width 5 height 5
checkbox input "true"
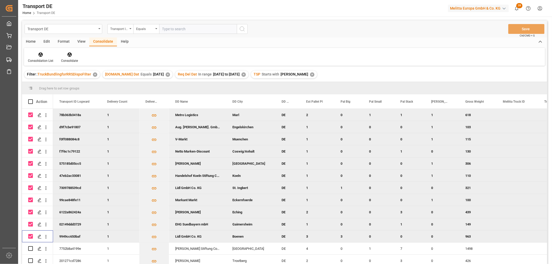
scroll to position [57, 0]
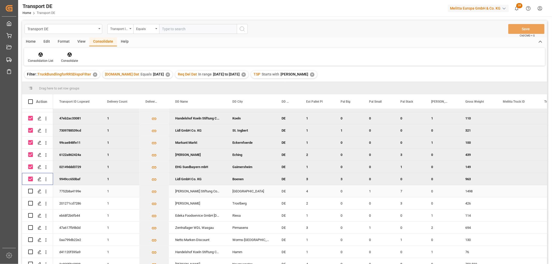
click at [30, 191] on input "Press Space to toggle row selection (unchecked)" at bounding box center [30, 191] width 5 height 5
checkbox input "true"
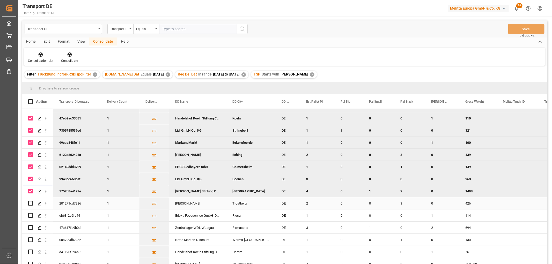
click at [32, 203] on input "Press Space to toggle row selection (unchecked)" at bounding box center [30, 203] width 5 height 5
checkbox input "true"
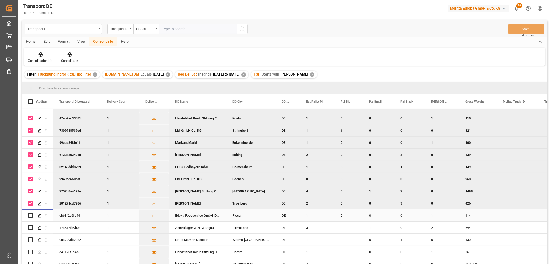
click at [31, 215] on input "Press Space to toggle row selection (unchecked)" at bounding box center [30, 215] width 5 height 5
checkbox input "true"
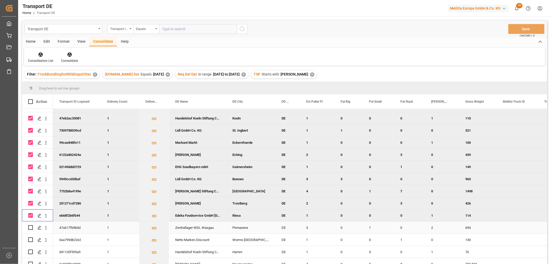
click at [31, 226] on input "Press Space to toggle row selection (unchecked)" at bounding box center [30, 227] width 5 height 5
checkbox input "true"
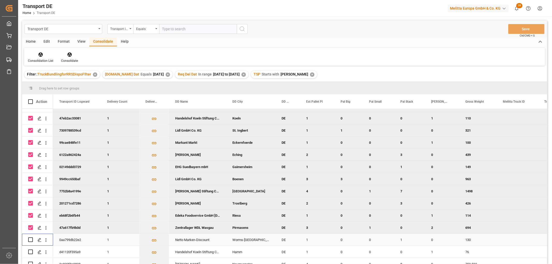
click at [29, 239] on input "Press Space to toggle row selection (unchecked)" at bounding box center [30, 239] width 5 height 5
checkbox input "true"
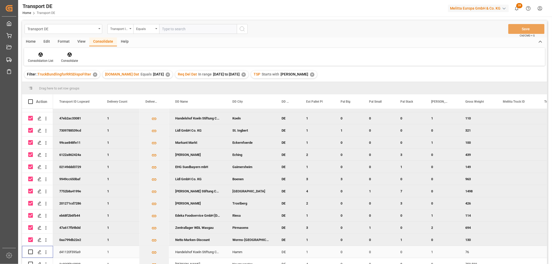
click at [30, 251] on input "Press Space to toggle row selection (unchecked)" at bounding box center [30, 252] width 5 height 5
checkbox input "true"
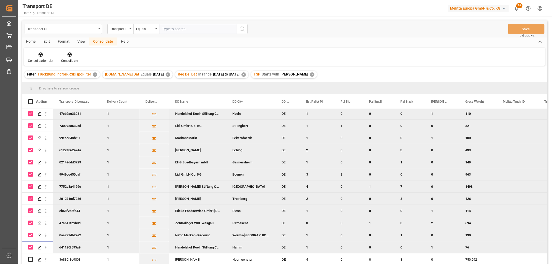
scroll to position [76, 0]
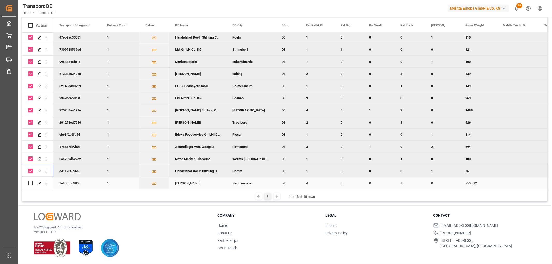
click at [29, 181] on input "Press Space to toggle row selection (unchecked)" at bounding box center [30, 183] width 5 height 5
checkbox input "true"
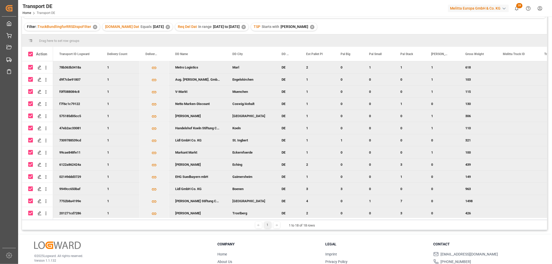
scroll to position [0, 0]
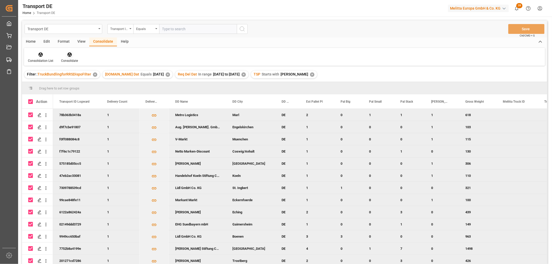
click at [69, 55] on icon at bounding box center [69, 54] width 4 height 4
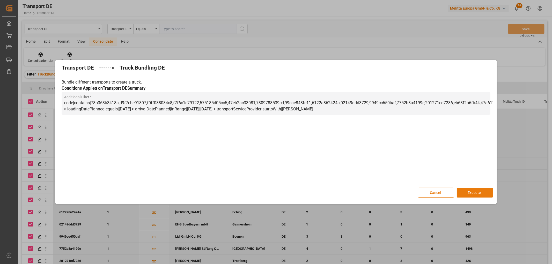
click at [472, 191] on button "Execute" at bounding box center [474, 193] width 36 height 10
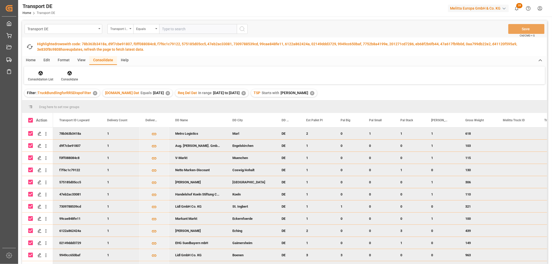
click at [31, 133] on input "Press Space to toggle row selection (checked)" at bounding box center [30, 133] width 5 height 5
checkbox input "false"
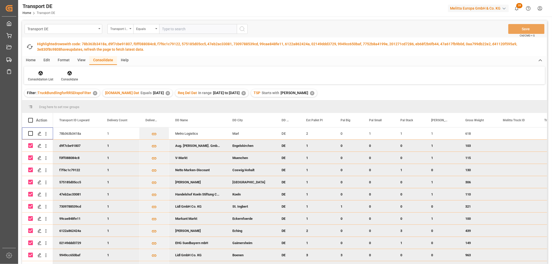
click at [30, 145] on input "Press Space to toggle row selection (checked)" at bounding box center [30, 145] width 5 height 5
checkbox input "false"
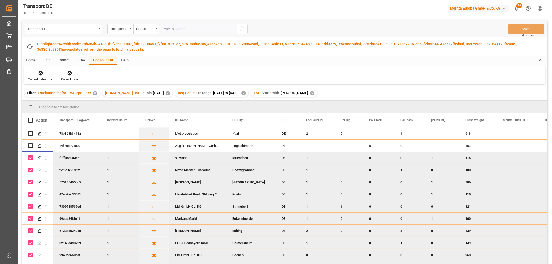
click at [32, 160] on input "Press Space to toggle row selection (checked)" at bounding box center [30, 157] width 5 height 5
checkbox input "false"
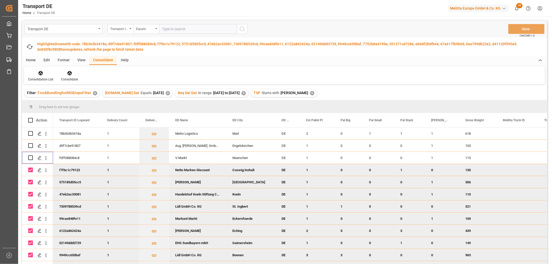
click at [29, 170] on input "Press Space to toggle row selection (checked)" at bounding box center [30, 170] width 5 height 5
checkbox input "false"
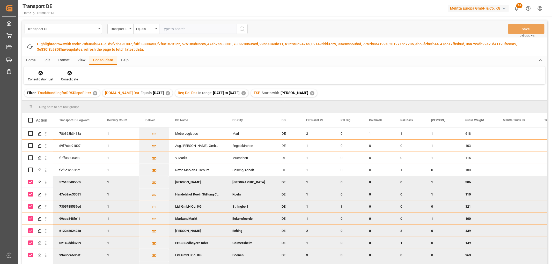
click at [30, 182] on input "Press Space to toggle row selection (checked)" at bounding box center [30, 182] width 5 height 5
checkbox input "false"
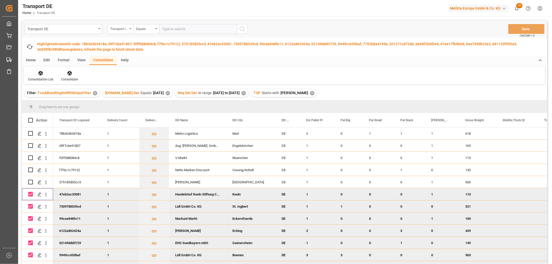
click at [31, 194] on input "Press Space to toggle row selection (checked)" at bounding box center [30, 194] width 5 height 5
checkbox input "false"
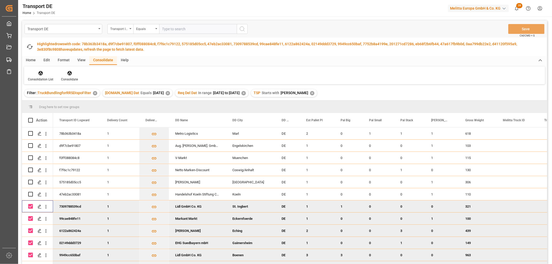
click at [31, 206] on input "Press Space to toggle row selection (checked)" at bounding box center [30, 206] width 5 height 5
checkbox input "false"
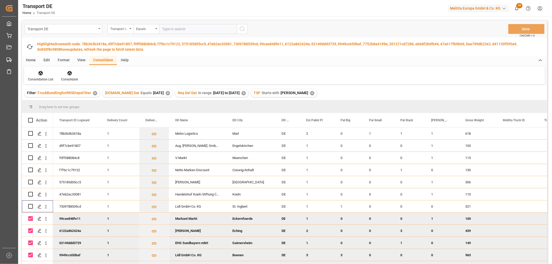
click at [31, 218] on input "Press Space to toggle row selection (checked)" at bounding box center [30, 218] width 5 height 5
checkbox input "false"
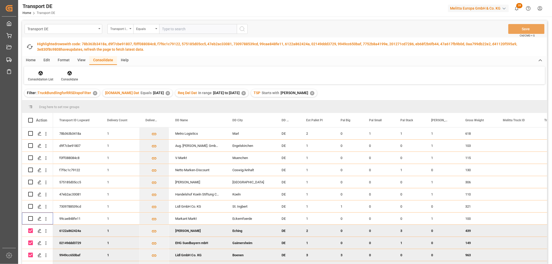
click at [30, 229] on input "Press Space to toggle row selection (checked)" at bounding box center [30, 230] width 5 height 5
checkbox input "false"
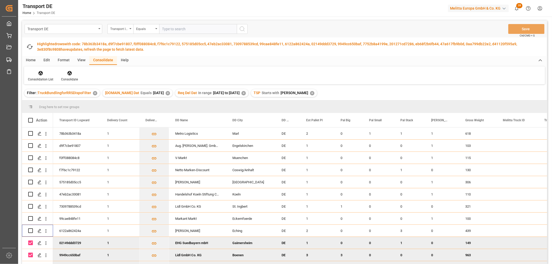
click at [30, 242] on input "Press Space to toggle row selection (checked)" at bounding box center [30, 243] width 5 height 5
checkbox input "false"
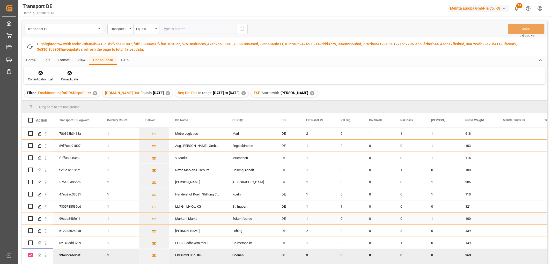
scroll to position [63, 0]
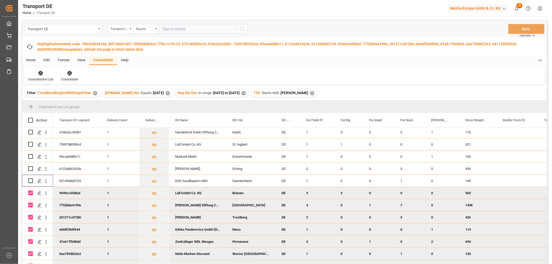
click at [30, 191] on input "Press Space to toggle row selection (checked)" at bounding box center [30, 193] width 5 height 5
checkbox input "false"
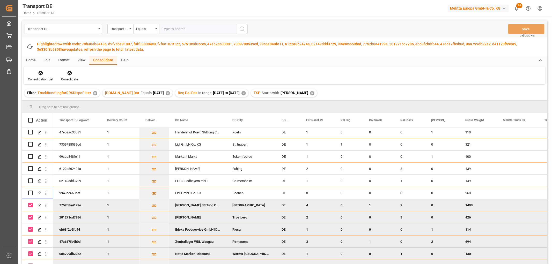
click at [32, 203] on input "Press Space to toggle row selection (checked)" at bounding box center [30, 205] width 5 height 5
checkbox input "false"
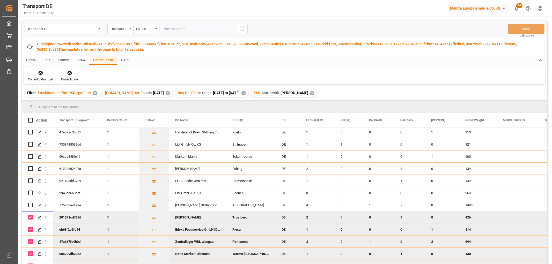
click at [31, 215] on input "Press Space to toggle row selection (checked)" at bounding box center [30, 217] width 5 height 5
checkbox input "false"
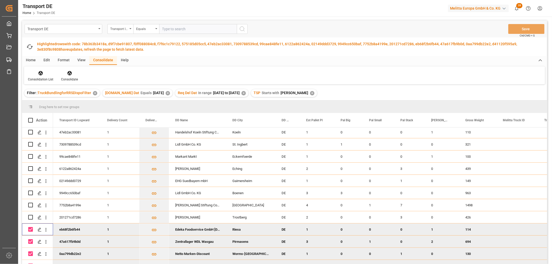
click at [30, 227] on input "Press Space to toggle row selection (checked)" at bounding box center [30, 229] width 5 height 5
checkbox input "false"
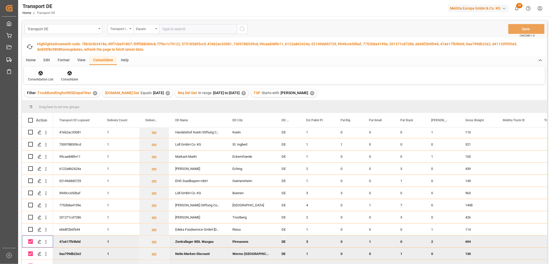
click at [30, 239] on input "Press Space to toggle row selection (checked)" at bounding box center [30, 241] width 5 height 5
checkbox input "false"
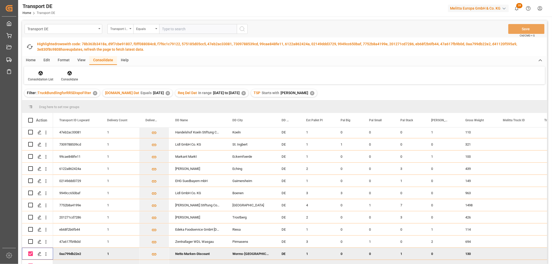
click at [31, 252] on input "Press Space to toggle row selection (checked)" at bounding box center [30, 253] width 5 height 5
checkbox input "false"
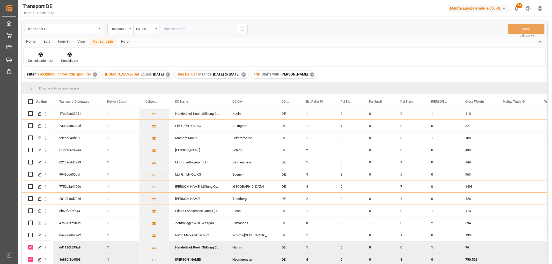
click at [29, 245] on input "Press Space to toggle row selection (checked)" at bounding box center [30, 247] width 5 height 5
checkbox input "false"
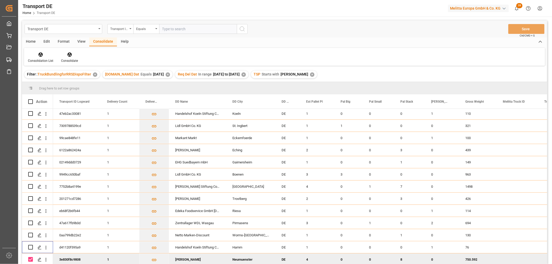
click at [31, 258] on input "Press Space to toggle row selection (checked)" at bounding box center [30, 259] width 5 height 5
checkbox input "false"
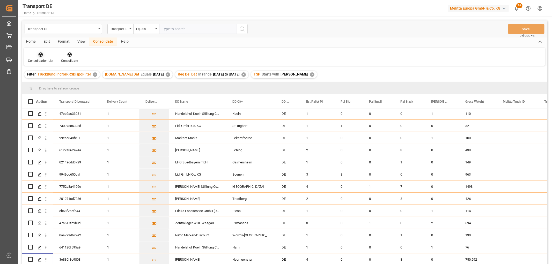
click at [40, 55] on icon at bounding box center [40, 54] width 5 height 5
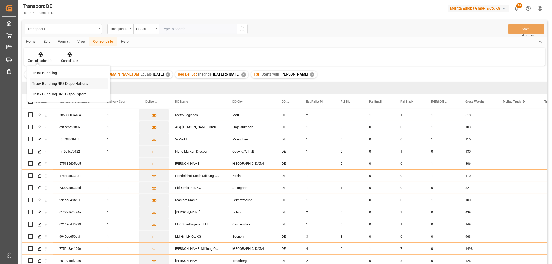
click at [51, 83] on div "Transport DE Transport ID Logward Equals Save Ctrl/CMD + S Home Edit Format Vie…" at bounding box center [284, 148] width 525 height 257
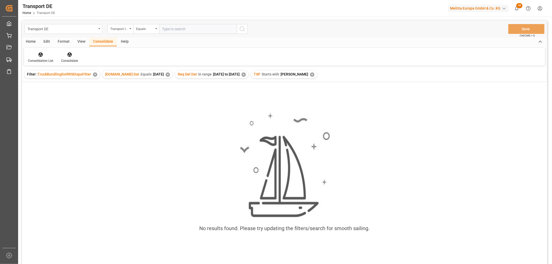
click at [310, 75] on div "✕" at bounding box center [312, 74] width 4 height 4
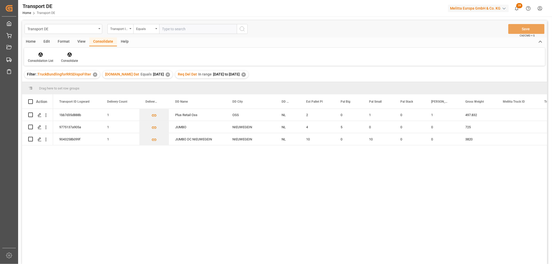
click at [245, 73] on div "✕" at bounding box center [243, 74] width 4 height 4
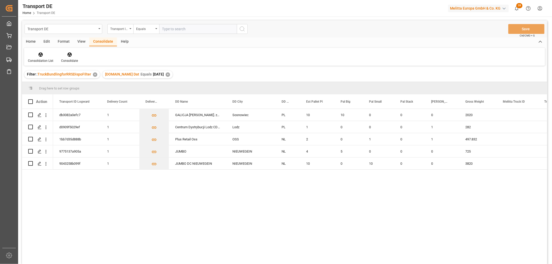
click at [166, 74] on div "✕" at bounding box center [168, 74] width 4 height 4
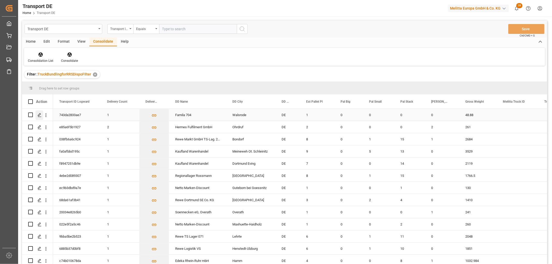
click at [40, 115] on icon "Press SPACE to select this row." at bounding box center [39, 115] width 4 height 4
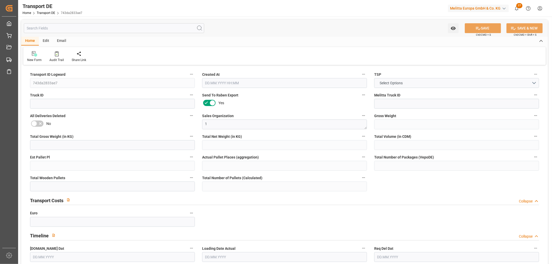
type input "48.88"
type input "24.88"
type input "522.24"
type input "1"
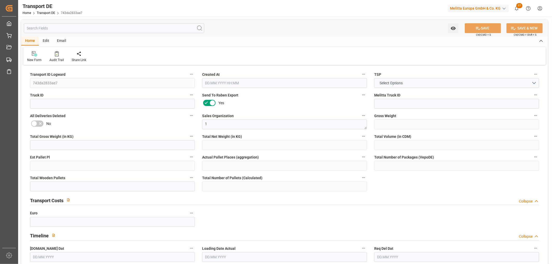
type input "0"
type input "1"
type input "0"
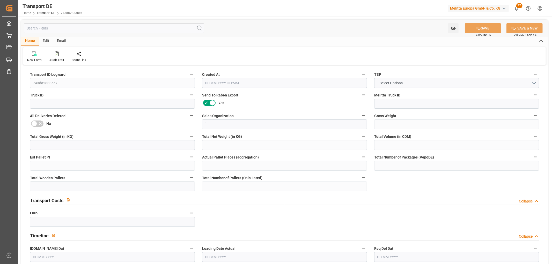
type input "29"
type input "0"
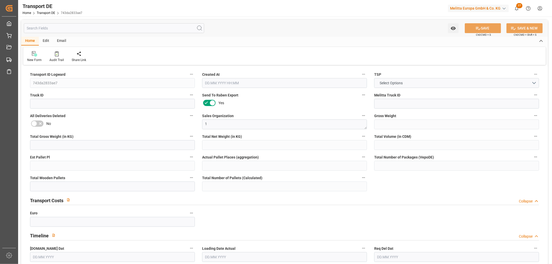
type input "0"
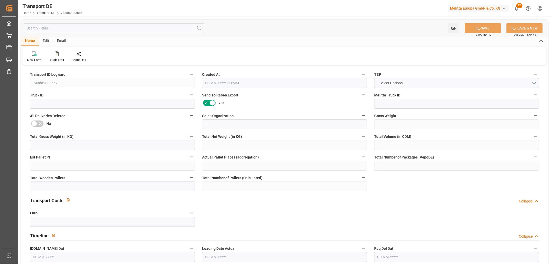
type input "0"
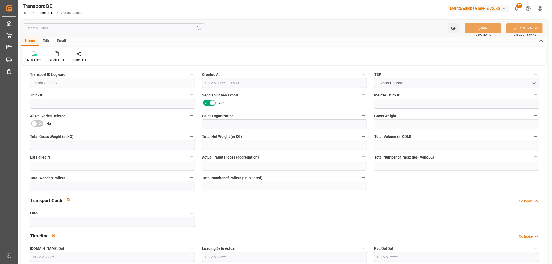
type input "0"
type input "1"
type input "0"
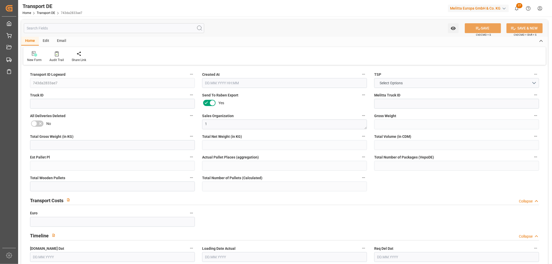
type input "9"
type input "62.2814"
type input "50.4314"
type input "24.09.2025 23:03"
type input "02.10.2025"
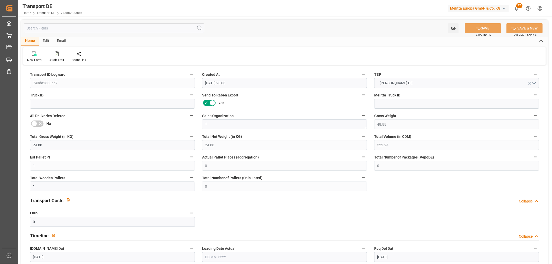
type input "07.10.2025"
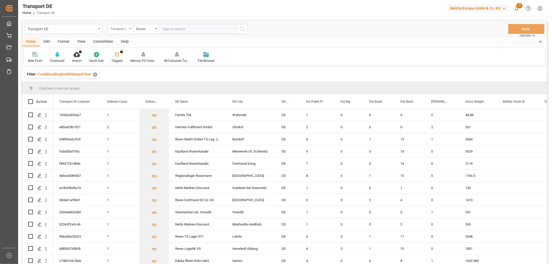
click at [119, 28] on div "Transport ID Logward" at bounding box center [119, 28] width 18 height 6
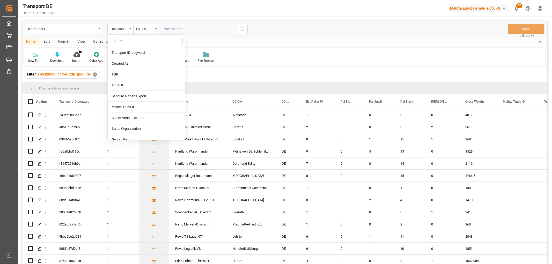
click at [120, 41] on input "text" at bounding box center [146, 41] width 73 height 8
type input "req"
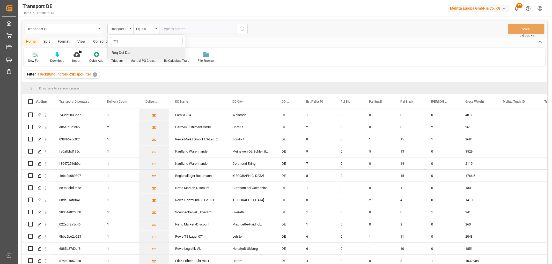
click at [127, 54] on div "Req Del Dat" at bounding box center [146, 52] width 77 height 11
click at [141, 28] on div "Equals" at bounding box center [145, 28] width 18 height 6
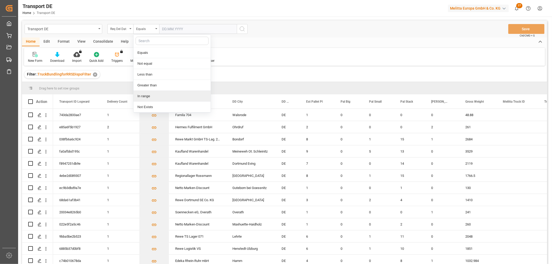
click at [148, 95] on div "In range" at bounding box center [171, 96] width 77 height 11
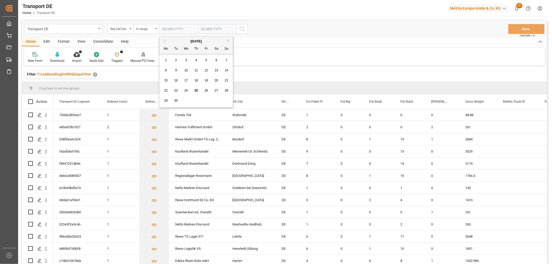
click at [164, 28] on input "text" at bounding box center [178, 29] width 39 height 10
click at [222, 97] on div "29 30 1 2 3 4 5" at bounding box center [196, 101] width 71 height 10
click at [163, 41] on button "Previous Month" at bounding box center [163, 40] width 3 height 3
click at [207, 60] on div "1" at bounding box center [206, 60] width 6 height 6
type input "01.08.2025"
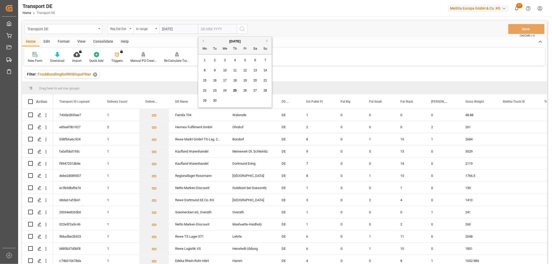
click at [202, 28] on input "text" at bounding box center [217, 29] width 39 height 10
click at [262, 97] on div "29 30 1 2 3 4 5" at bounding box center [235, 101] width 71 height 10
click at [204, 100] on span "29" at bounding box center [204, 101] width 3 height 4
type input "29.09.2025"
click at [244, 28] on icon "search button" at bounding box center [242, 29] width 6 height 6
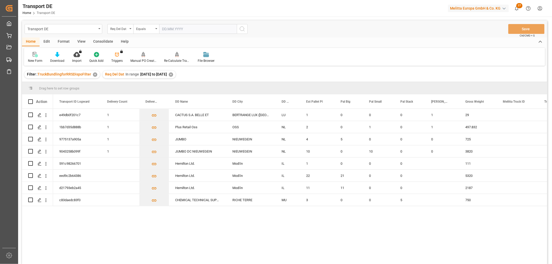
click at [173, 74] on div "✕" at bounding box center [171, 74] width 4 height 4
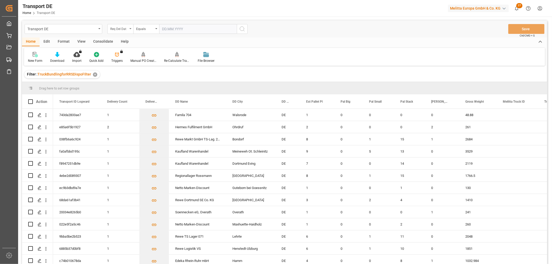
click at [125, 29] on div "Req Del Dat" at bounding box center [119, 28] width 18 height 6
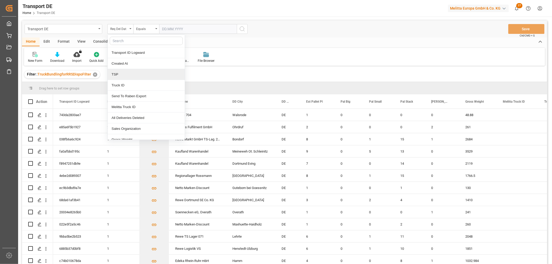
click at [121, 74] on div "TSP" at bounding box center [146, 74] width 77 height 11
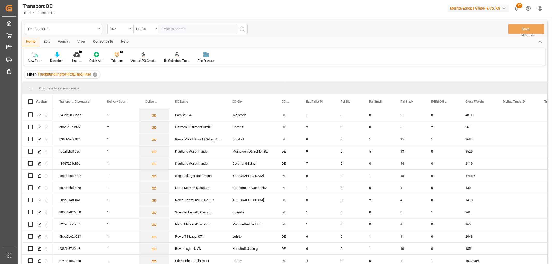
click at [147, 25] on div "Equals" at bounding box center [145, 28] width 18 height 6
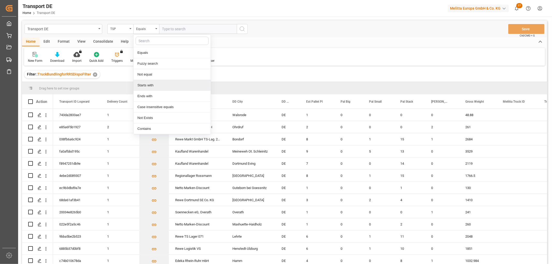
drag, startPoint x: 147, startPoint y: 86, endPoint x: 149, endPoint y: 83, distance: 3.4
click at [148, 86] on div "Starts with" at bounding box center [171, 85] width 77 height 11
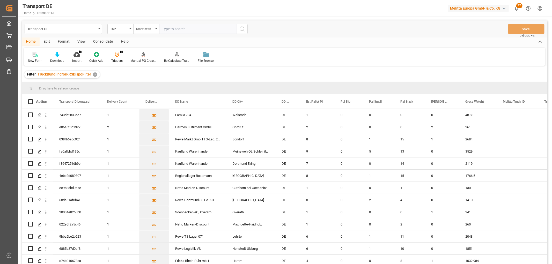
click at [179, 29] on input "text" at bounding box center [198, 29] width 78 height 10
type input "Self pickup DE"
click at [241, 28] on icon "search button" at bounding box center [242, 29] width 6 height 6
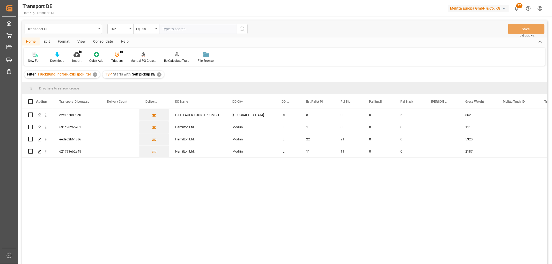
click at [160, 76] on div "✕" at bounding box center [159, 74] width 4 height 4
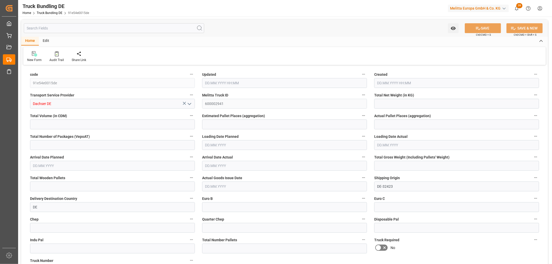
type input "4032.155"
type input "31641.768"
type input "20"
type input "0"
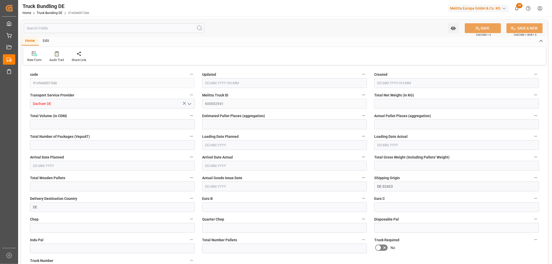
type input "6407"
type input "38"
type input "0"
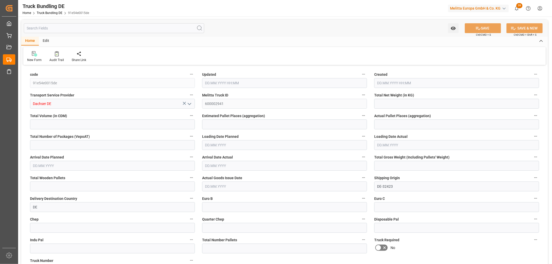
type input "0"
type input "25.09.2025 05:57"
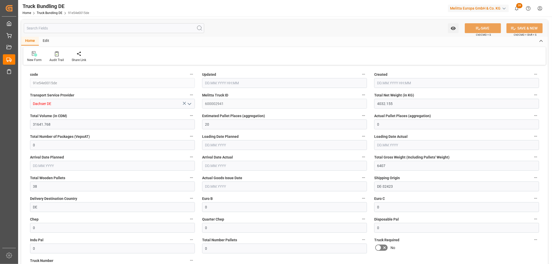
type input "25.09.2025 05:57"
type input "[DATE]"
type input "[DATE] 05:57"
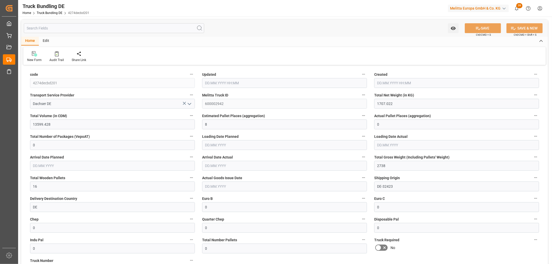
type input "[DATE] 05:57"
type input "[DATE]"
type input "25.09.2025 05:58"
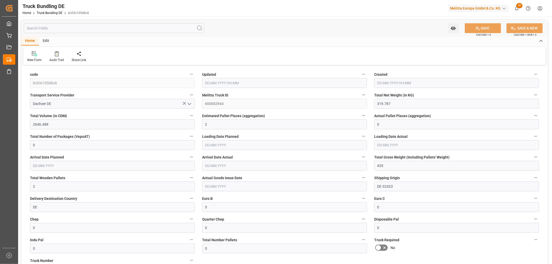
type input "25.09.2025 05:58"
type input "[DATE]"
type input "25.09.2025"
type input "1639.56"
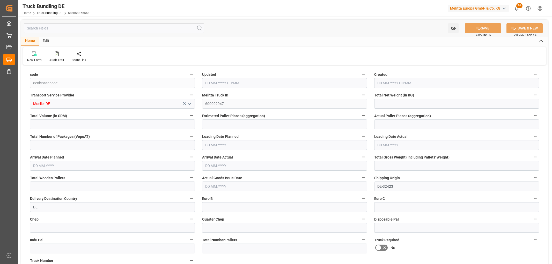
type input "11450.472"
type input "7"
type input "0"
type input "2500"
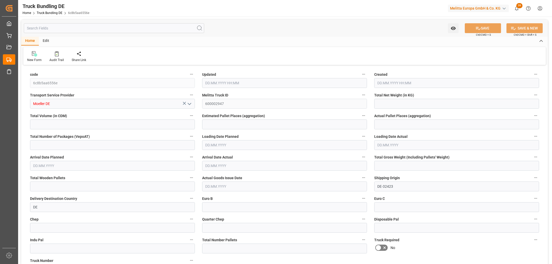
type input "14"
type input "0"
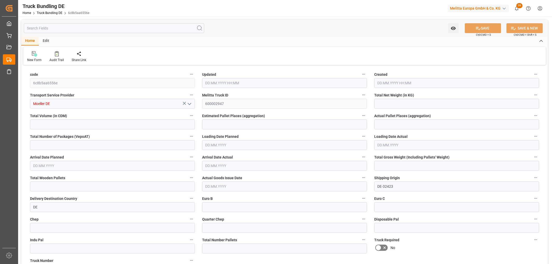
type input "0"
type input "[DATE] 06:00"
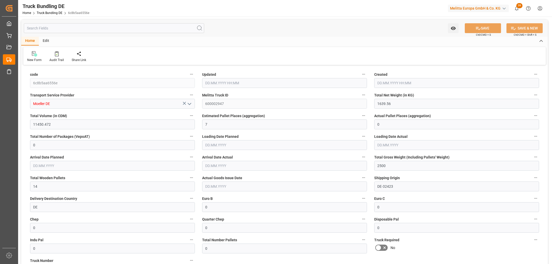
type input "[DATE]"
type input "3189.064"
type input "23908.412"
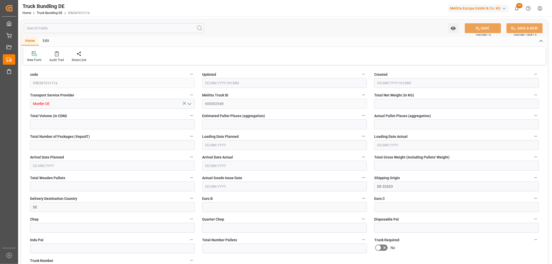
type input "14"
type input "0"
type input "4897"
type input "28"
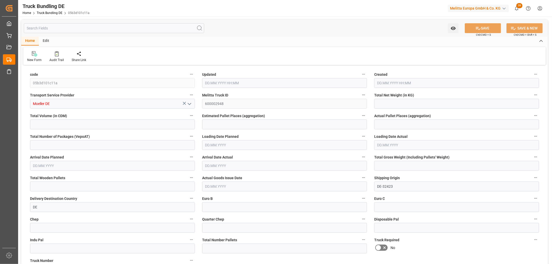
type input "0"
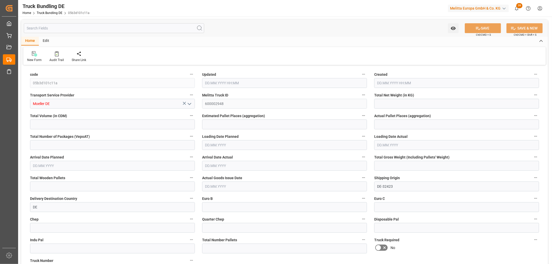
type input "0"
type input "[DATE] 06:00"
type input "[DATE]"
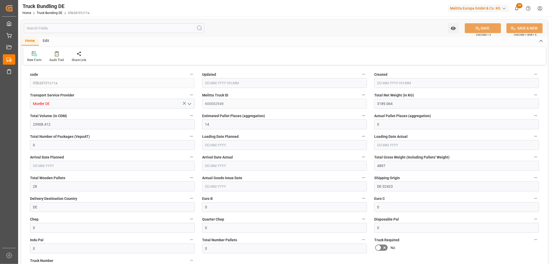
type input "[DATE]"
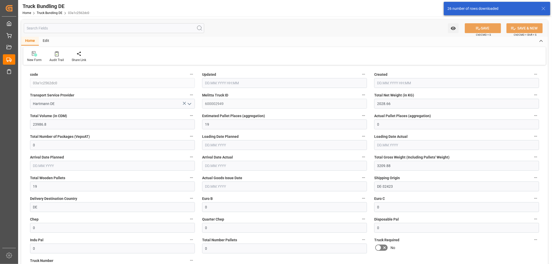
type input "[DATE] 06:03"
type input "[DATE]"
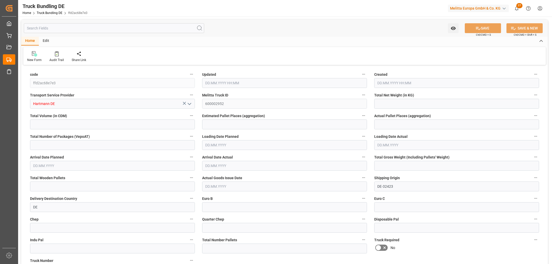
type input "1797.032"
type input "13388.992"
type input "8"
type input "0"
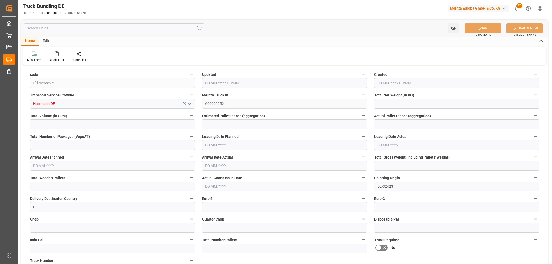
type input "2842"
type input "16"
type input "0"
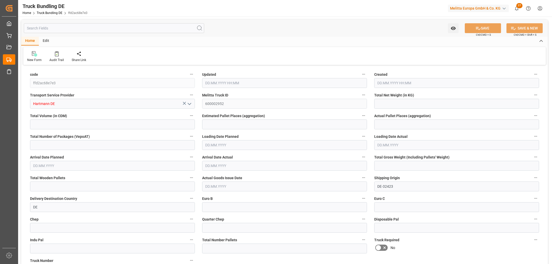
type input "0"
type input "25.09.2025 06:04"
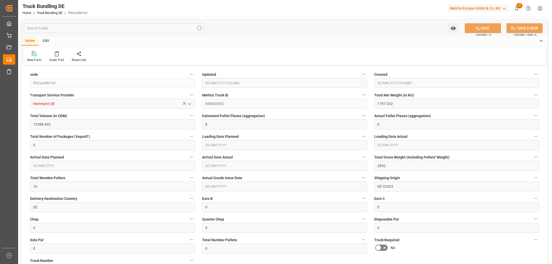
type input "25.09.2025 06:04"
type input "[DATE]"
type input "2127.574"
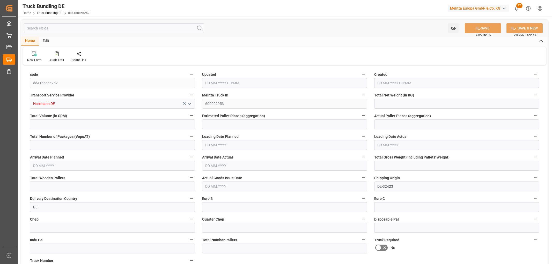
type input "12919.332"
type input "8"
type input "0"
type input "3084"
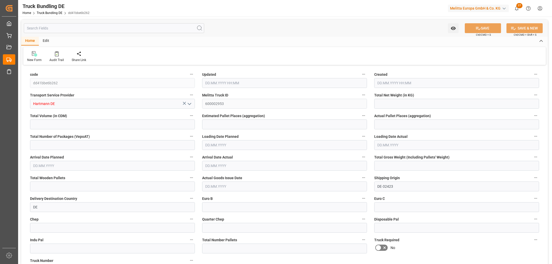
type input "15"
type input "0"
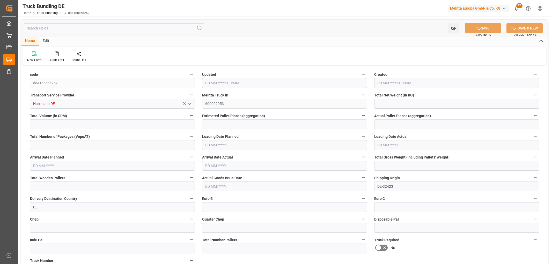
type input "0"
type input "25.09.2025 06:04"
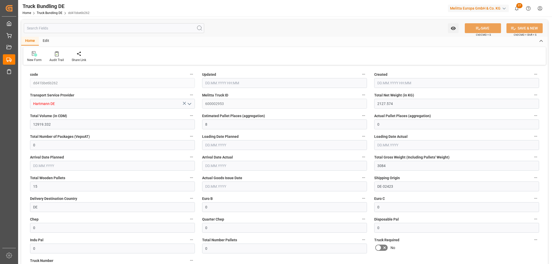
type input "[DATE]"
type input "504.626"
type input "3826.358"
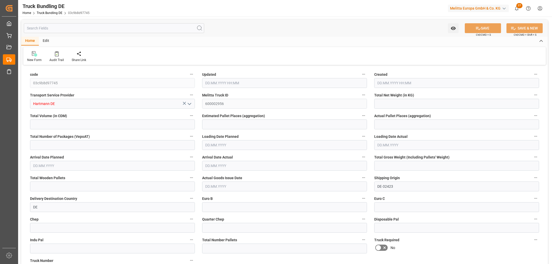
type input "7"
type input "0"
type input "774"
type input "7"
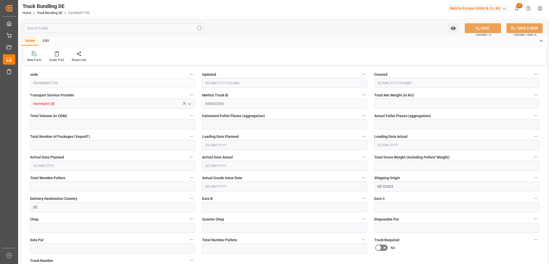
type input "0"
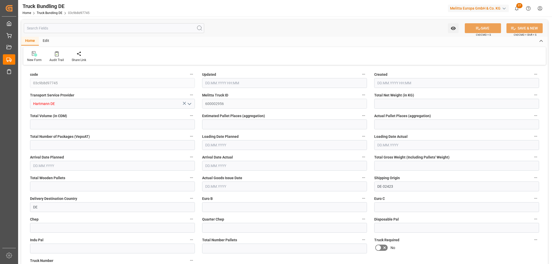
type input "0"
type input "[DATE] 06:05"
type input "[DATE]"
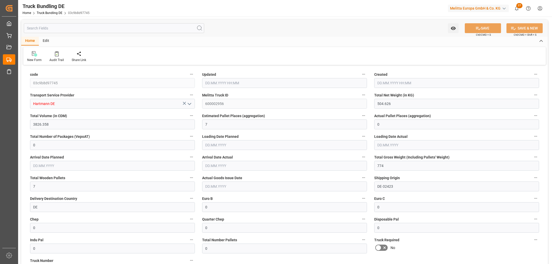
type input "[DATE]"
